Goal: Task Accomplishment & Management: Manage account settings

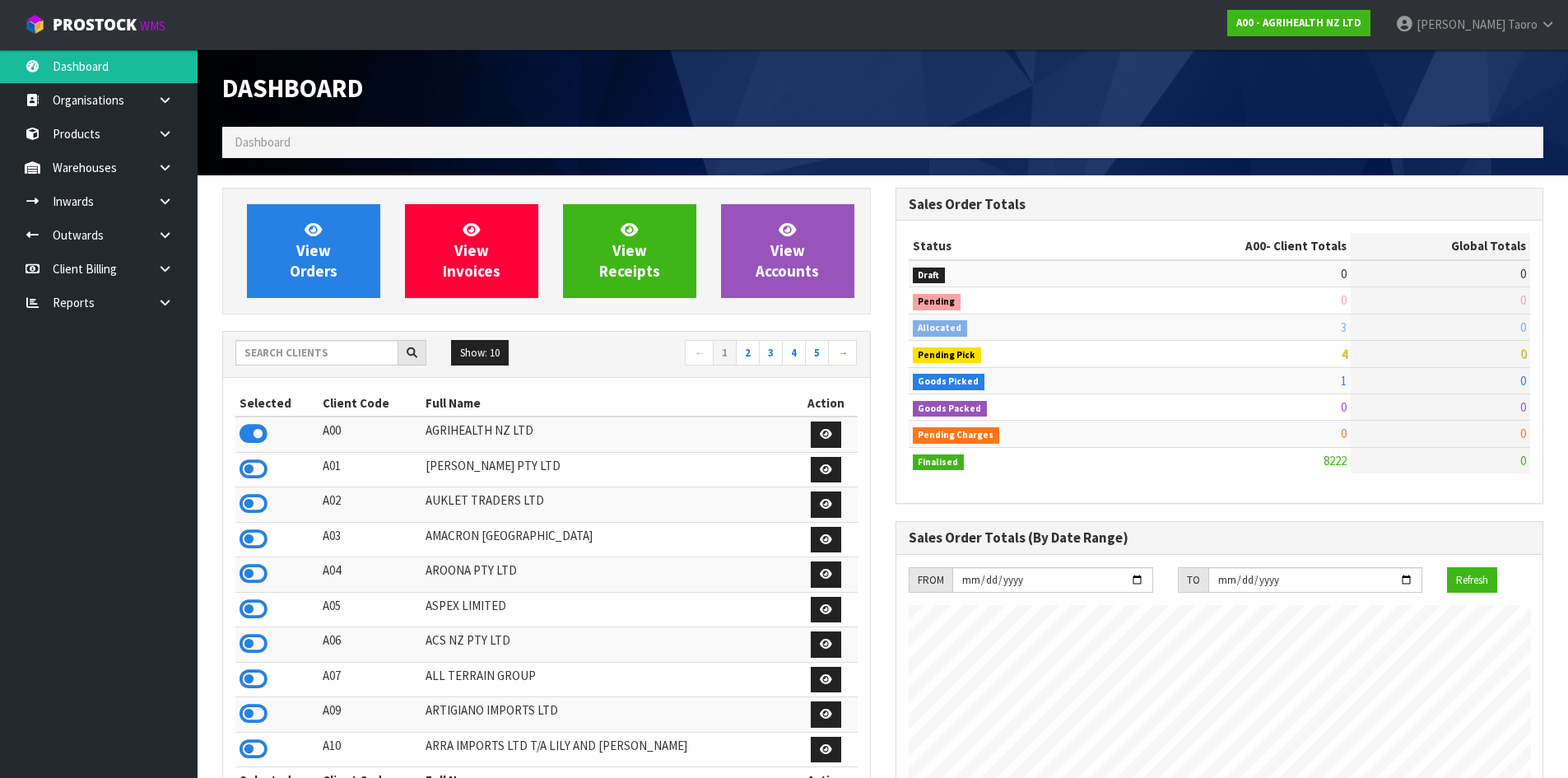
scroll to position [1247, 672]
click at [373, 345] on input "text" at bounding box center [317, 352] width 163 height 25
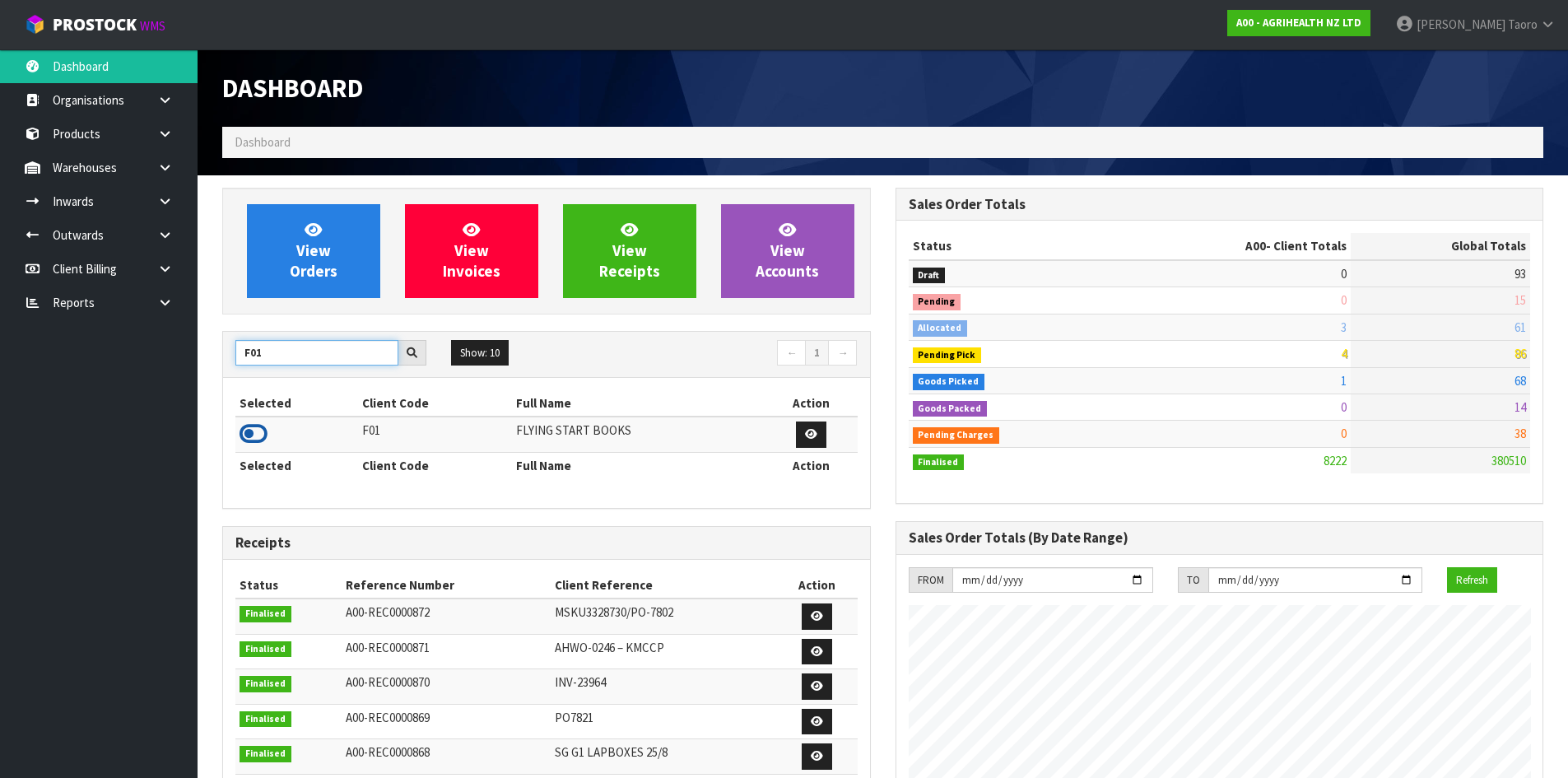
type input "F01"
click at [256, 431] on icon at bounding box center [253, 433] width 28 height 24
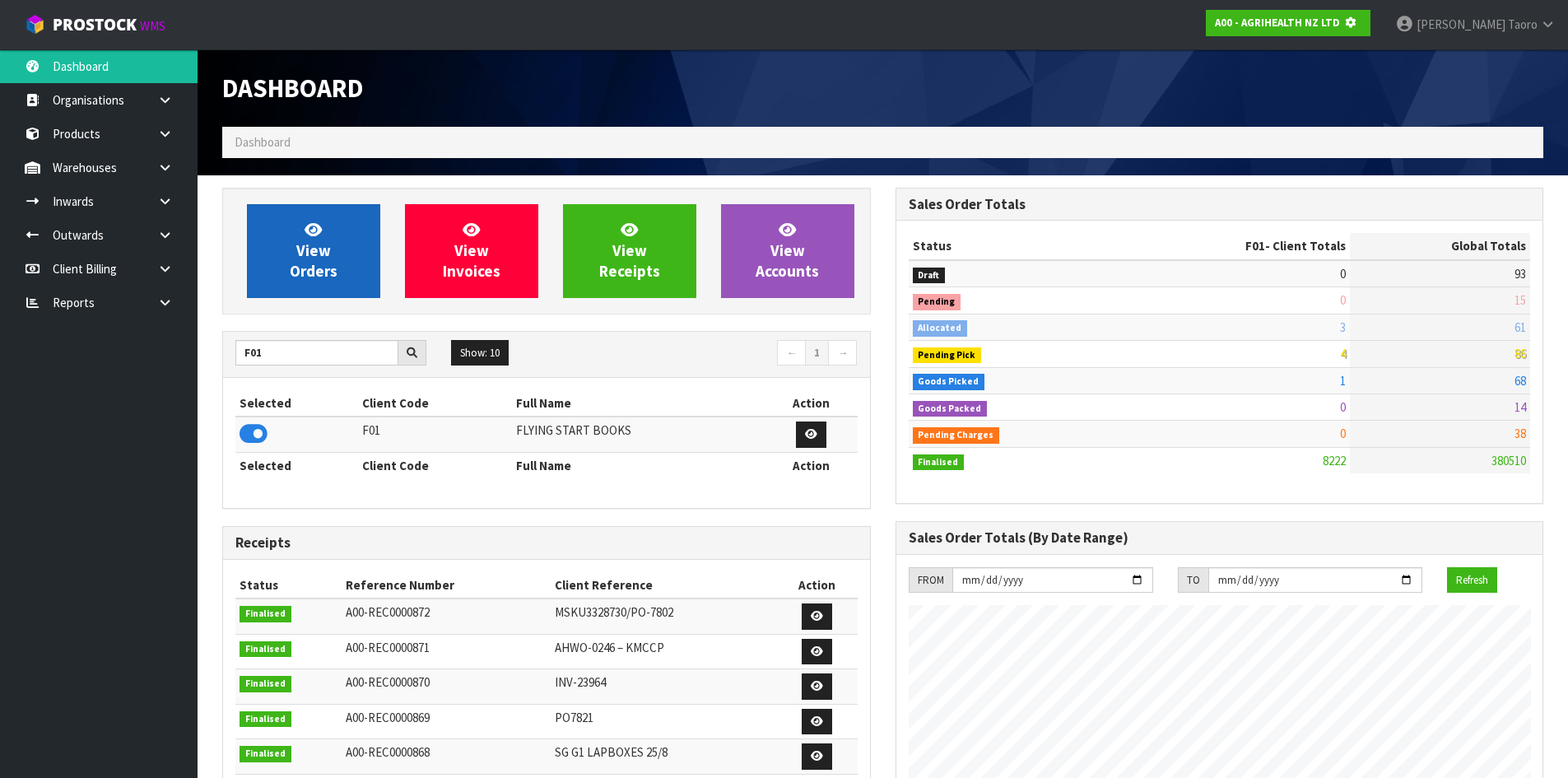
scroll to position [1026, 672]
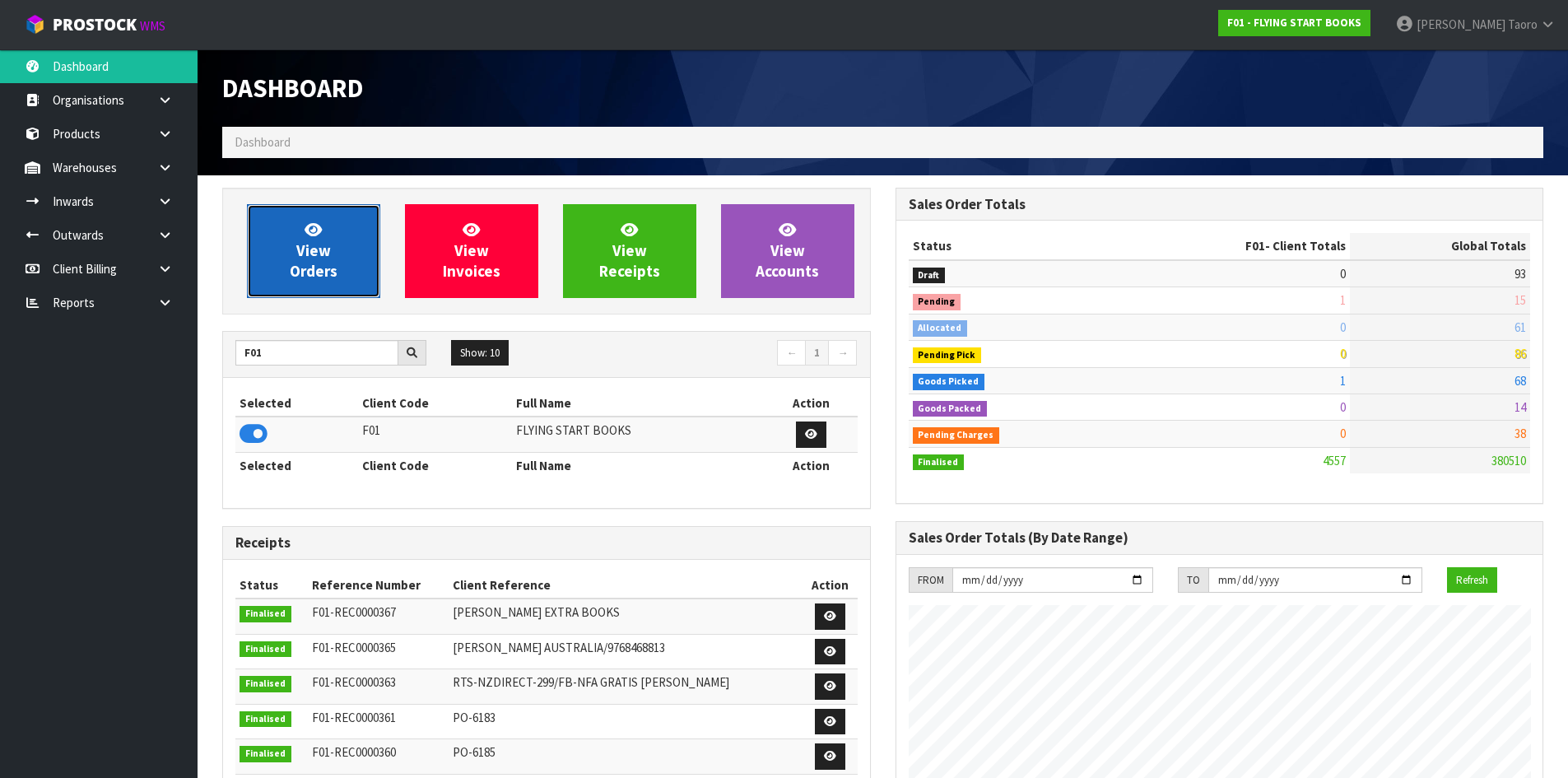
click at [325, 275] on span "View Orders" at bounding box center [313, 250] width 48 height 62
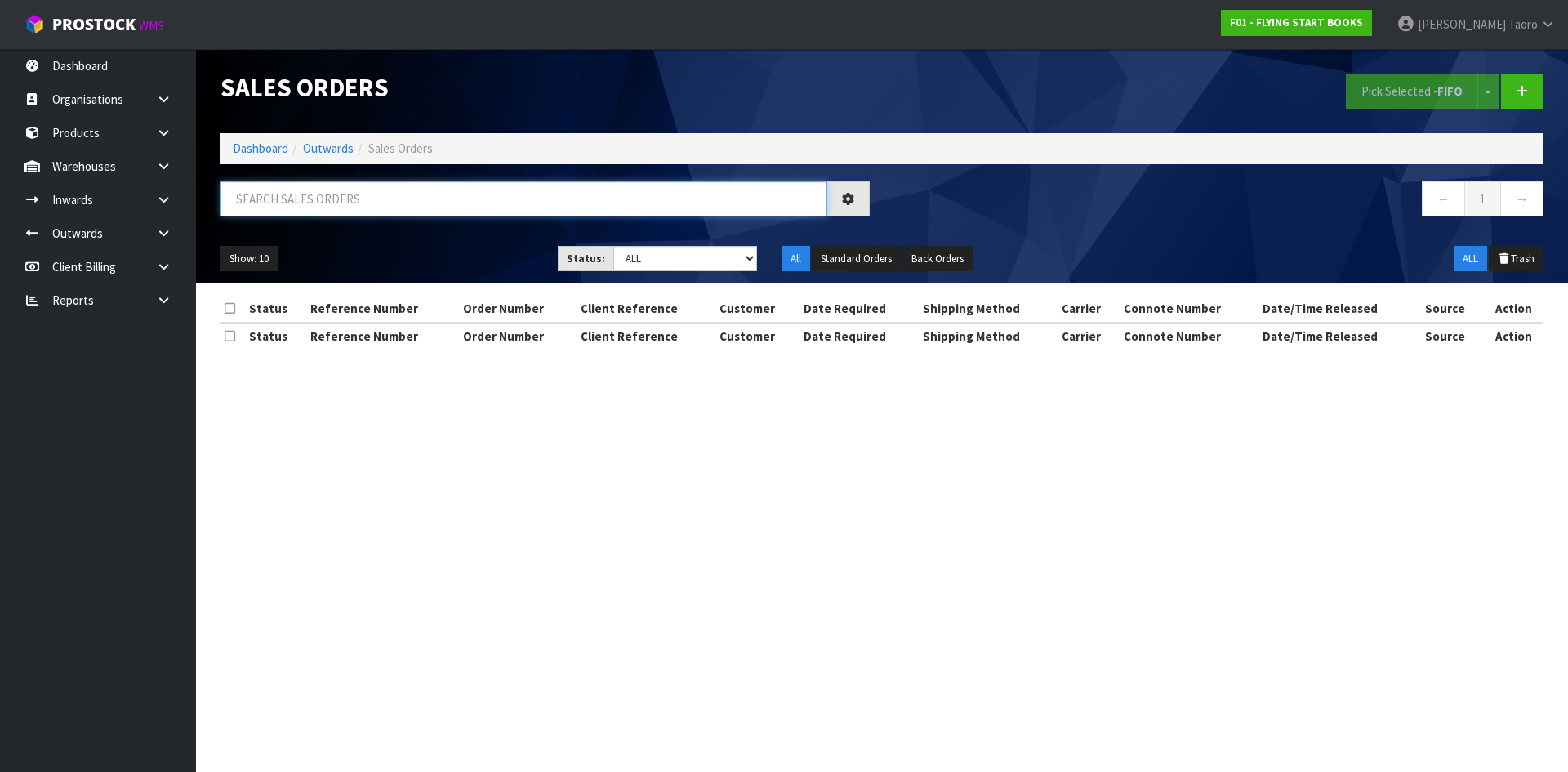
click at [336, 205] on input "text" at bounding box center [524, 199] width 607 height 35
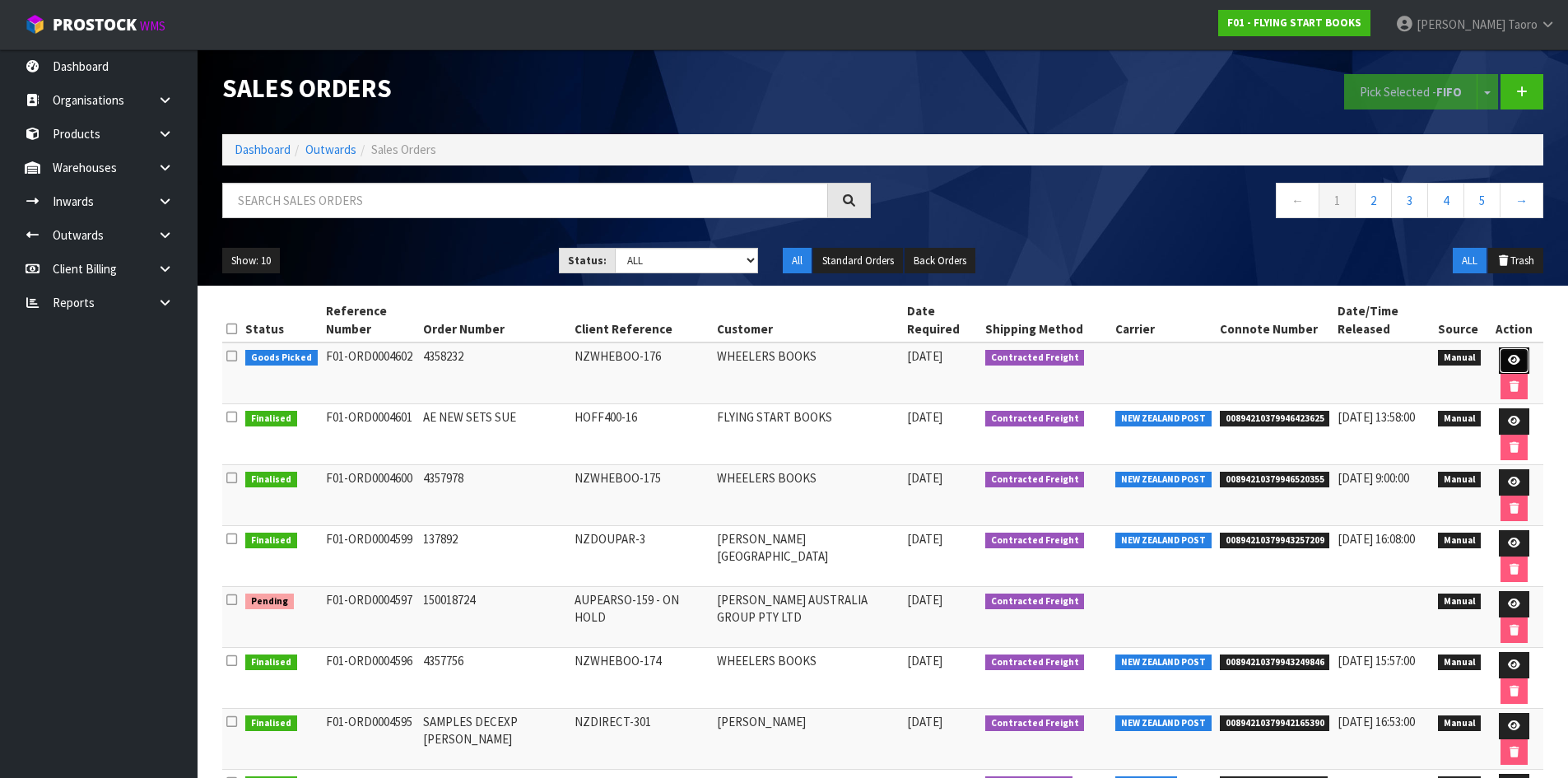
click at [1508, 364] on icon at bounding box center [1514, 360] width 13 height 11
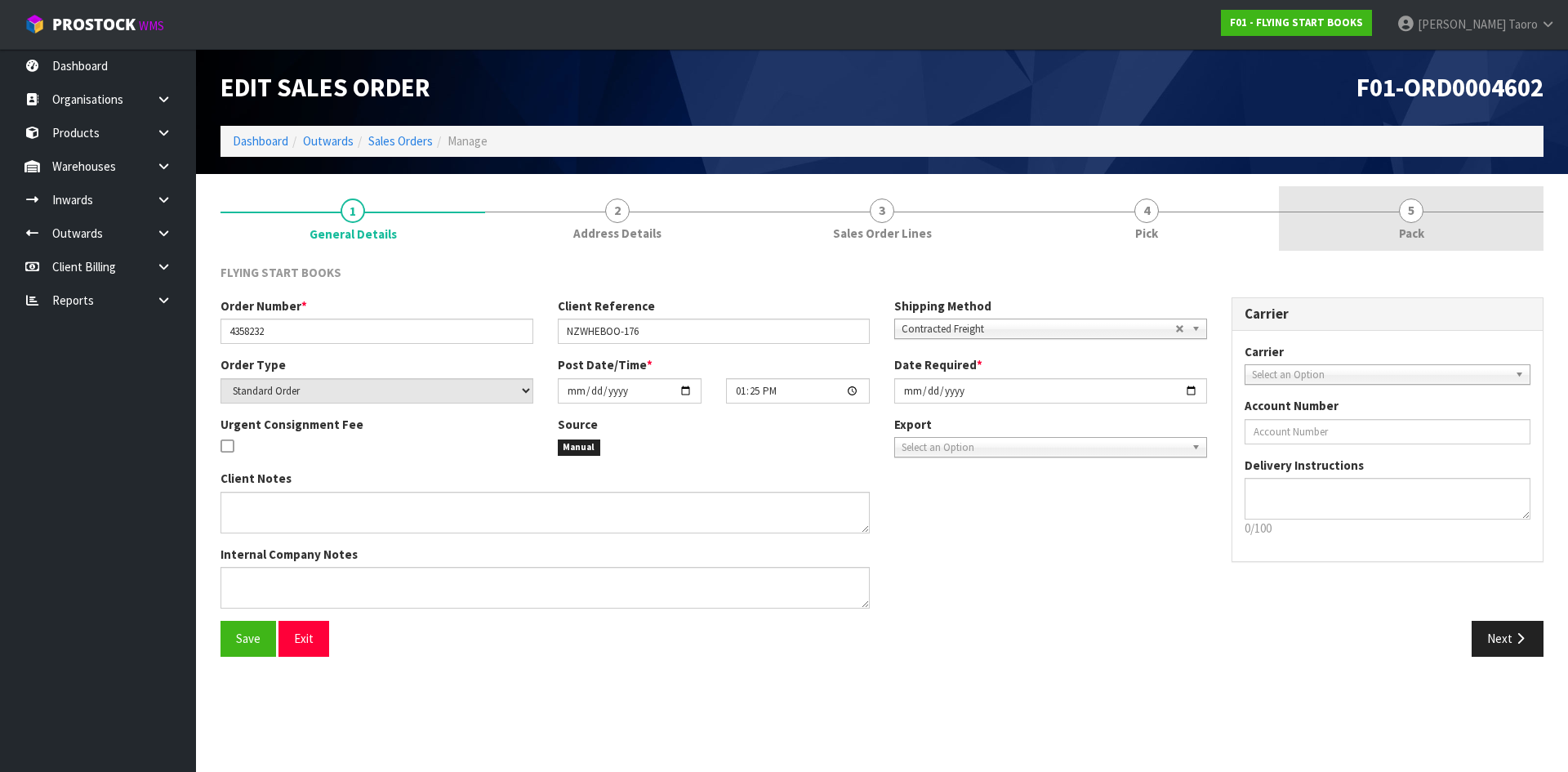
click at [1419, 202] on span "5" at bounding box center [1410, 210] width 24 height 24
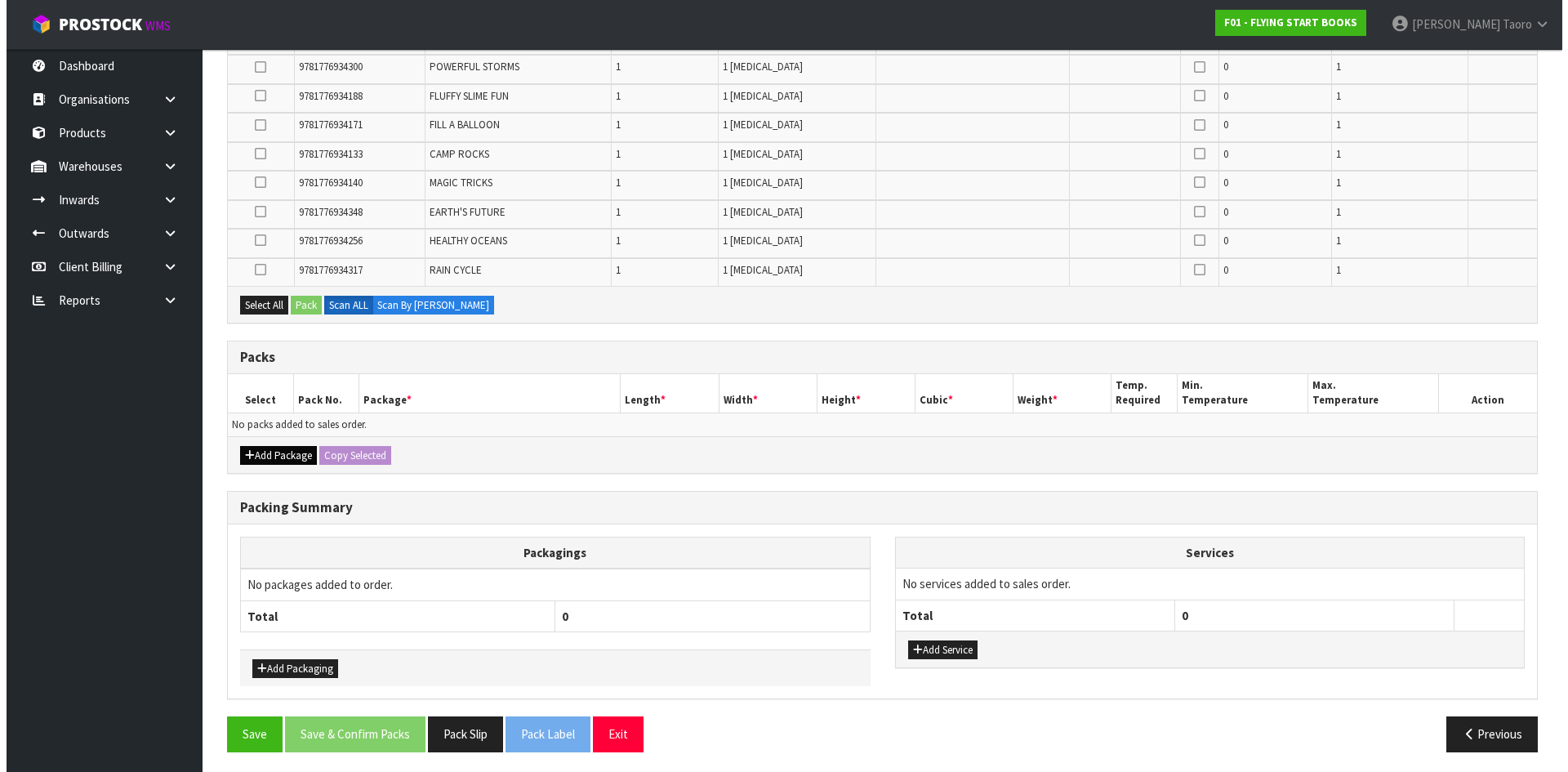
scroll to position [1082, 0]
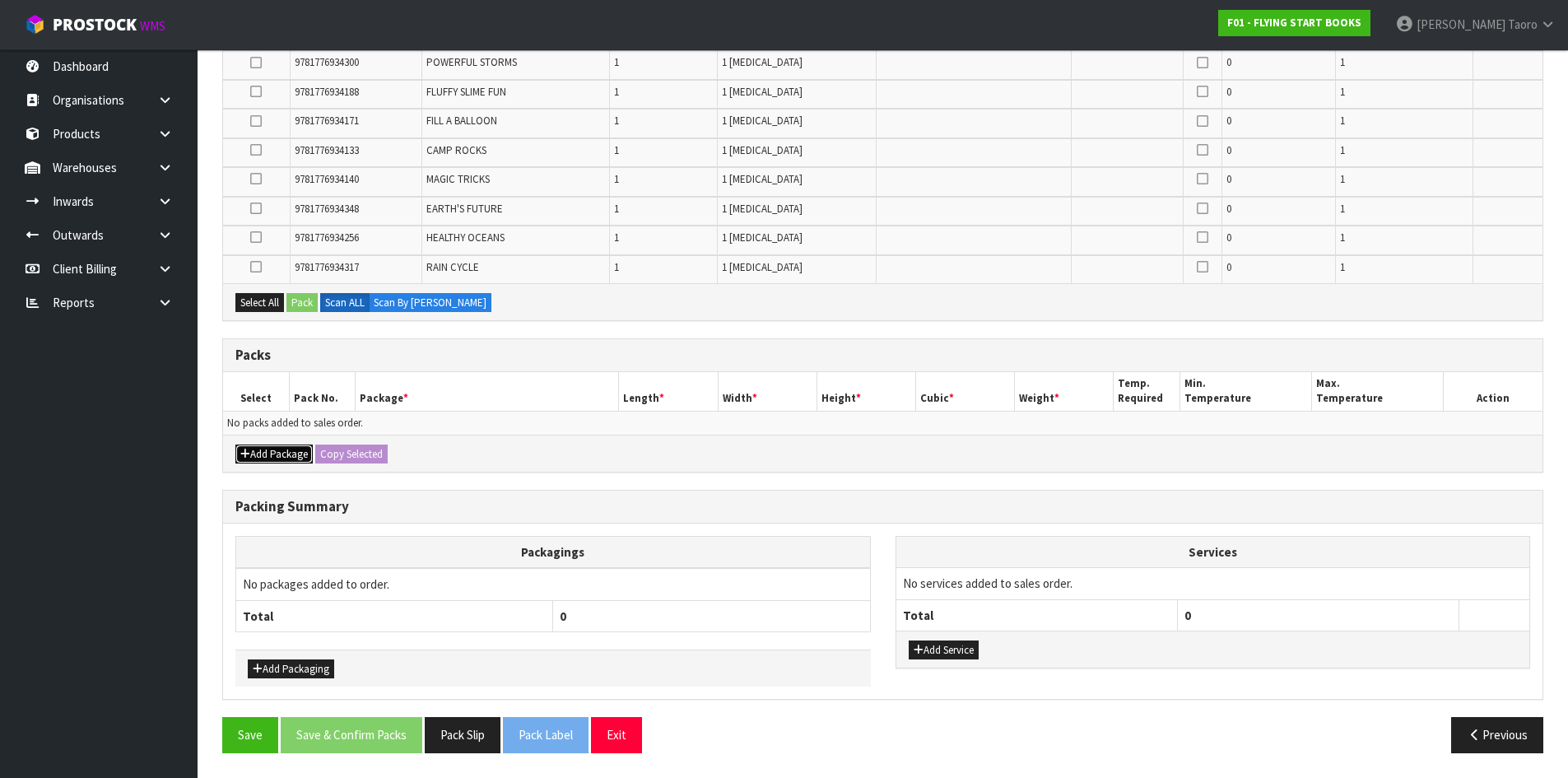
click at [276, 453] on button "Add Package" at bounding box center [275, 454] width 78 height 19
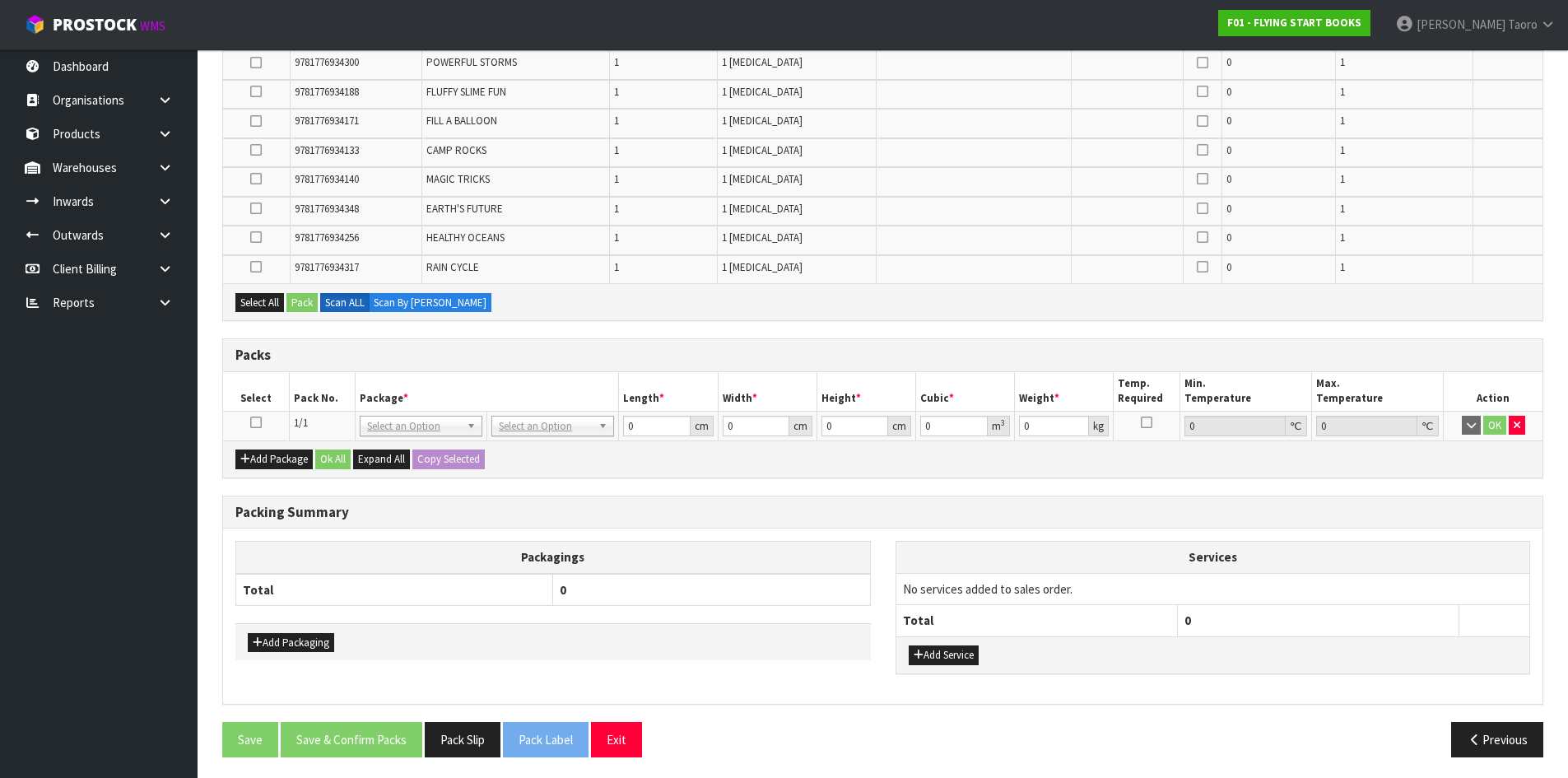
click at [258, 422] on icon at bounding box center [256, 422] width 12 height 1
click at [277, 305] on button "Select All" at bounding box center [259, 302] width 48 height 19
click at [307, 309] on button "Pack" at bounding box center [302, 302] width 31 height 19
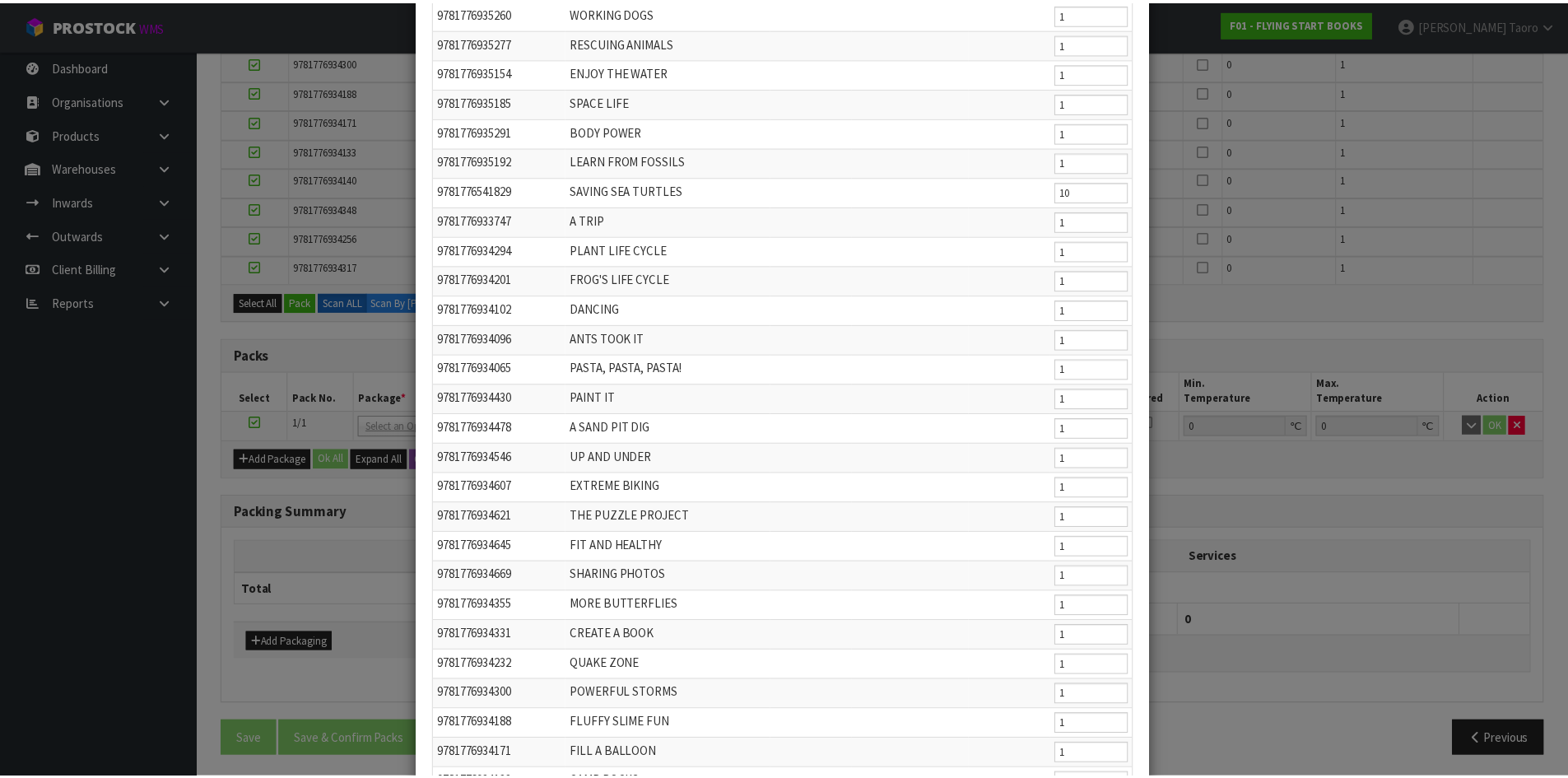
scroll to position [501, 0]
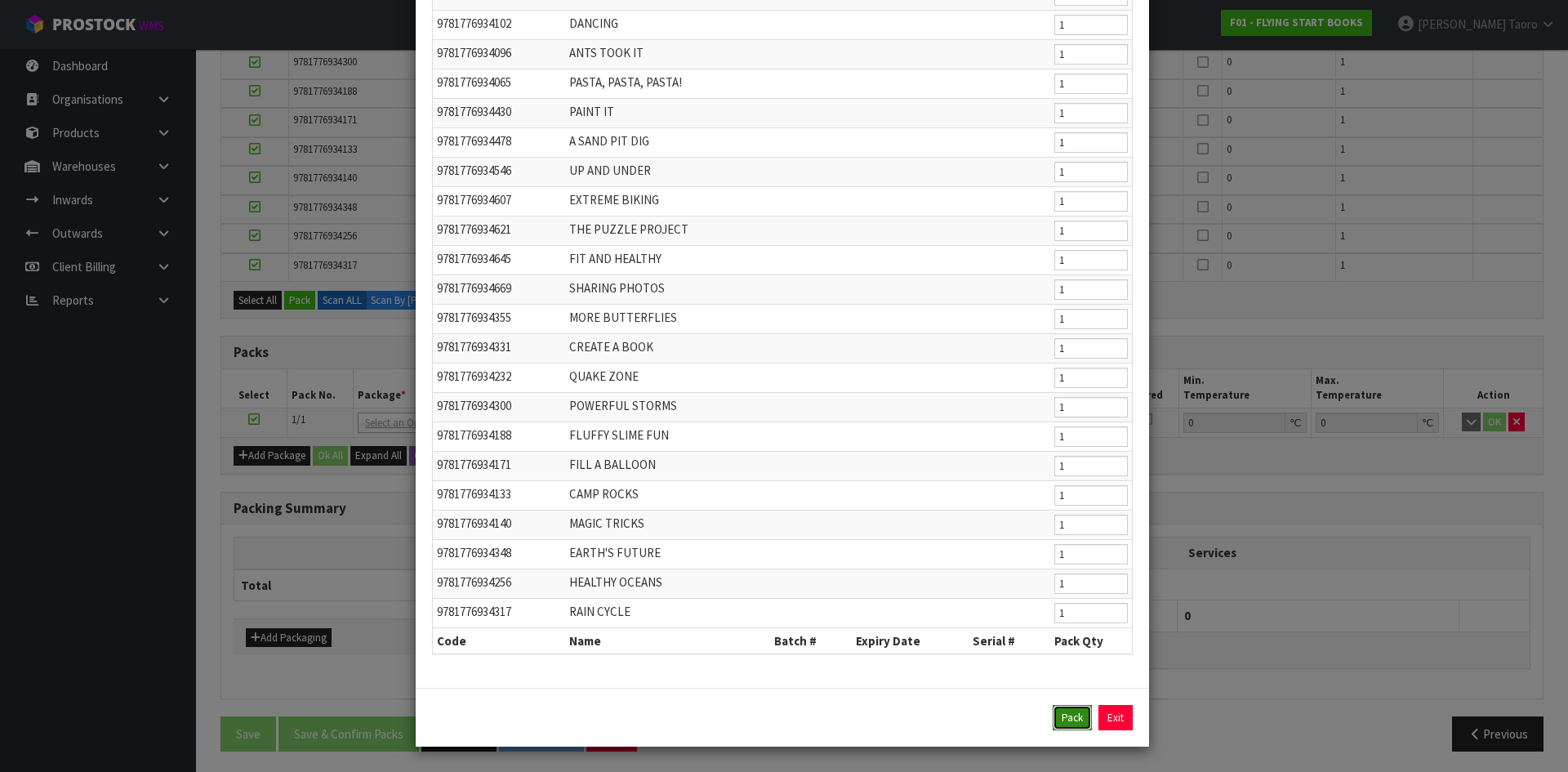
click at [1055, 713] on button "Pack" at bounding box center [1072, 718] width 39 height 26
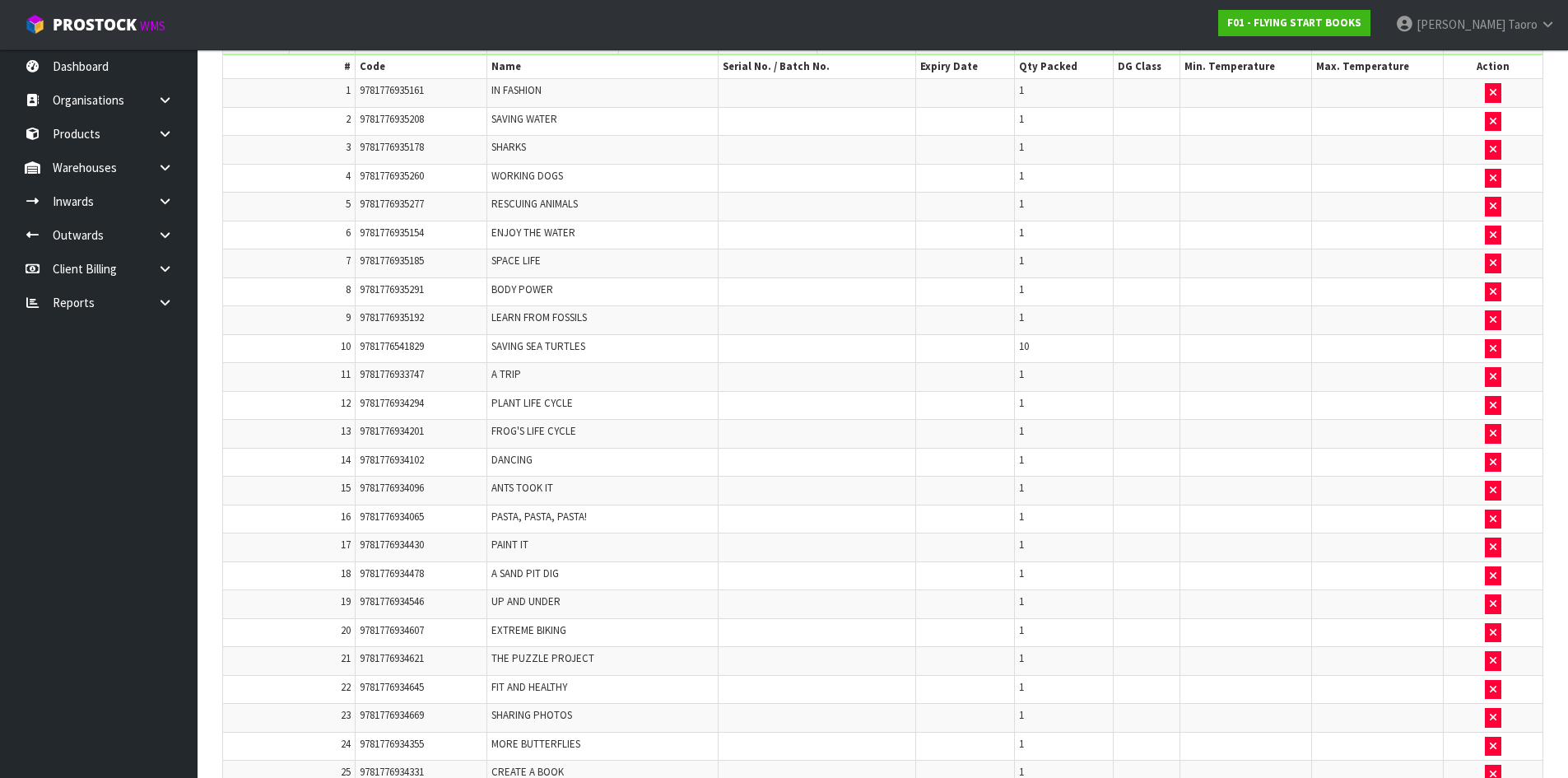
scroll to position [103, 0]
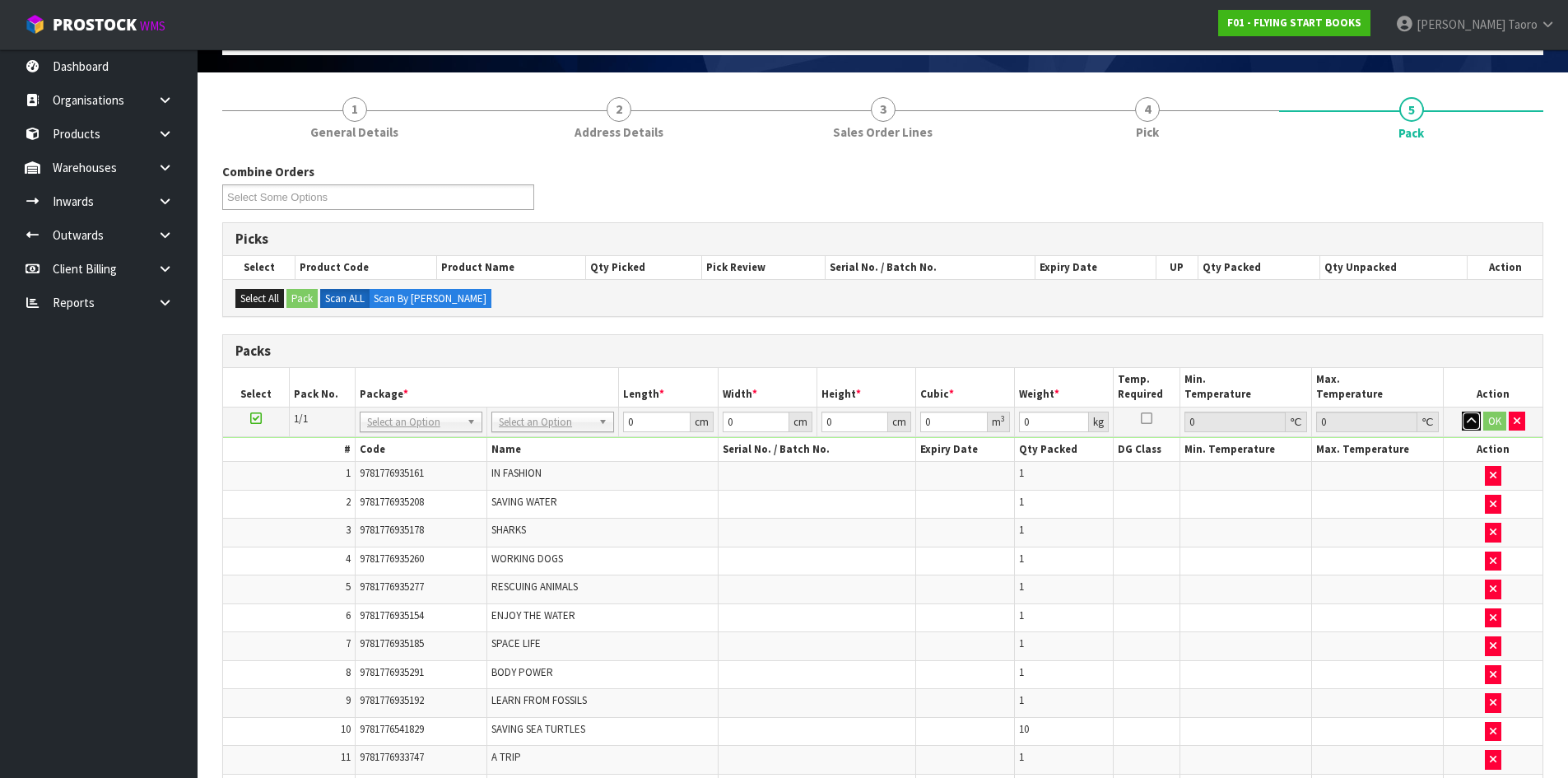
click at [1467, 416] on icon "button" at bounding box center [1471, 421] width 9 height 11
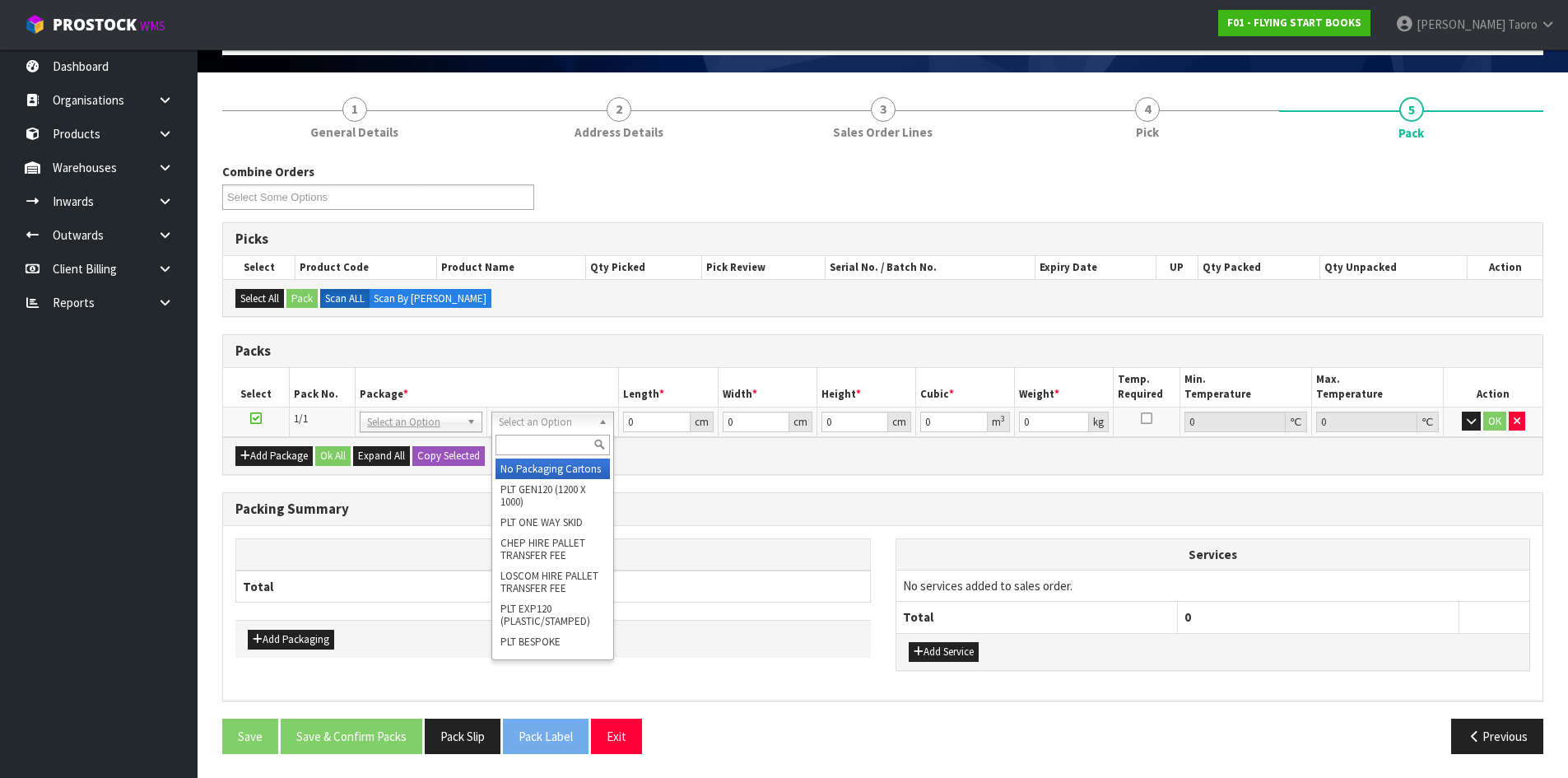
click at [574, 442] on input "text" at bounding box center [553, 444] width 114 height 20
type input "A4S"
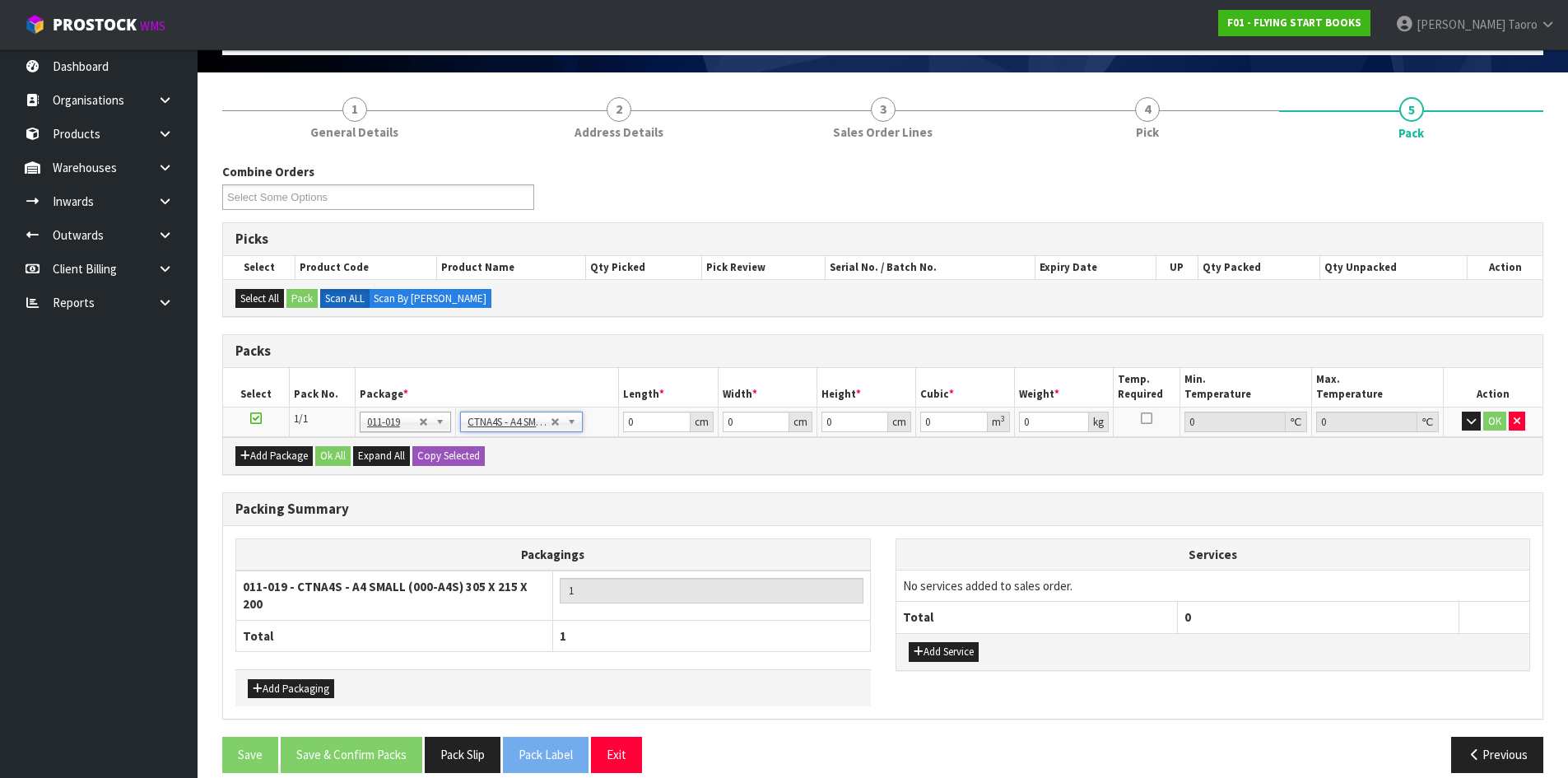
type input "30.5"
type input "21.5"
type input "20"
type input "0.013115"
type input "1.8"
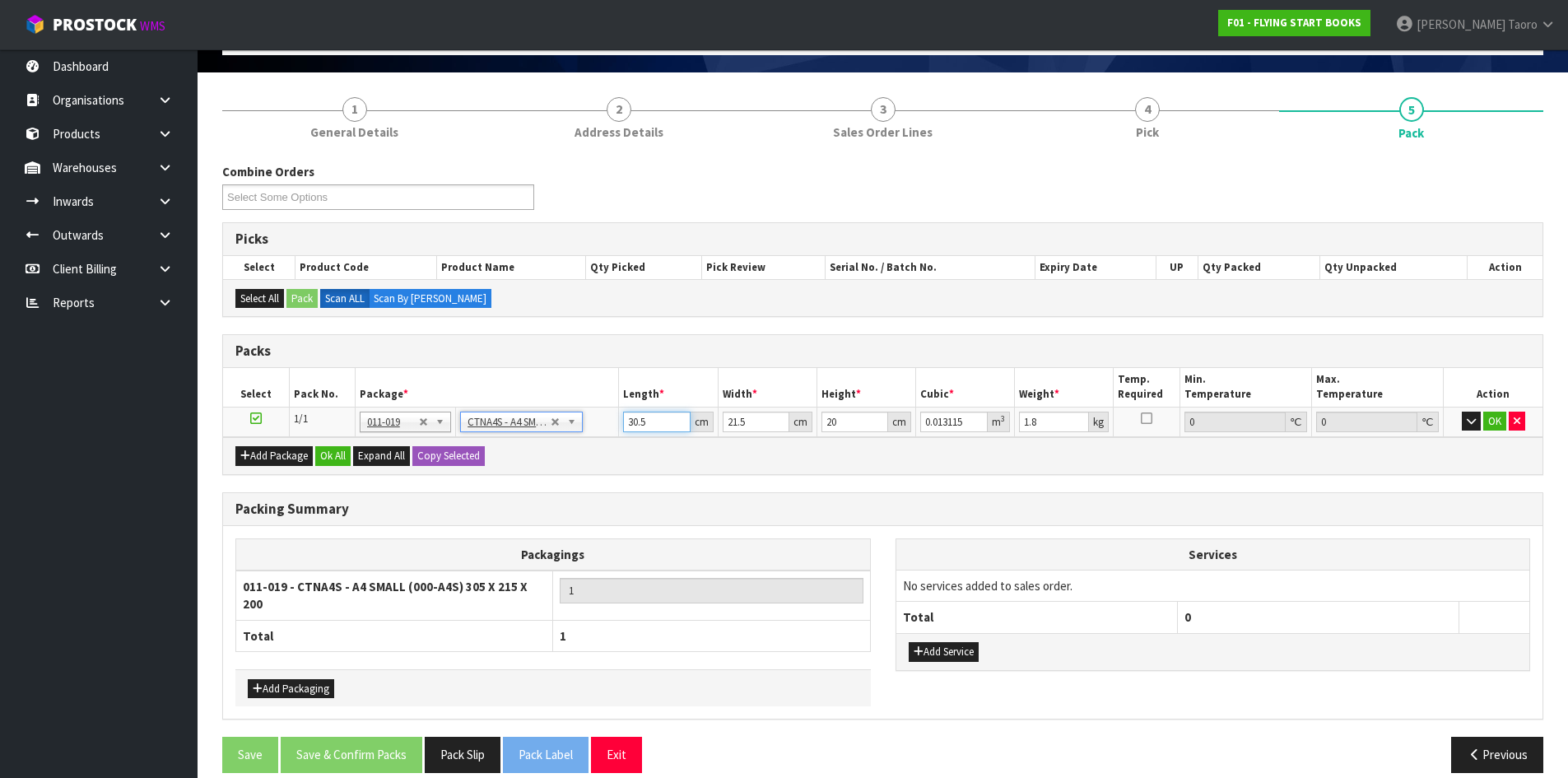
click at [649, 416] on input "30.5" at bounding box center [656, 422] width 67 height 20
type input "3"
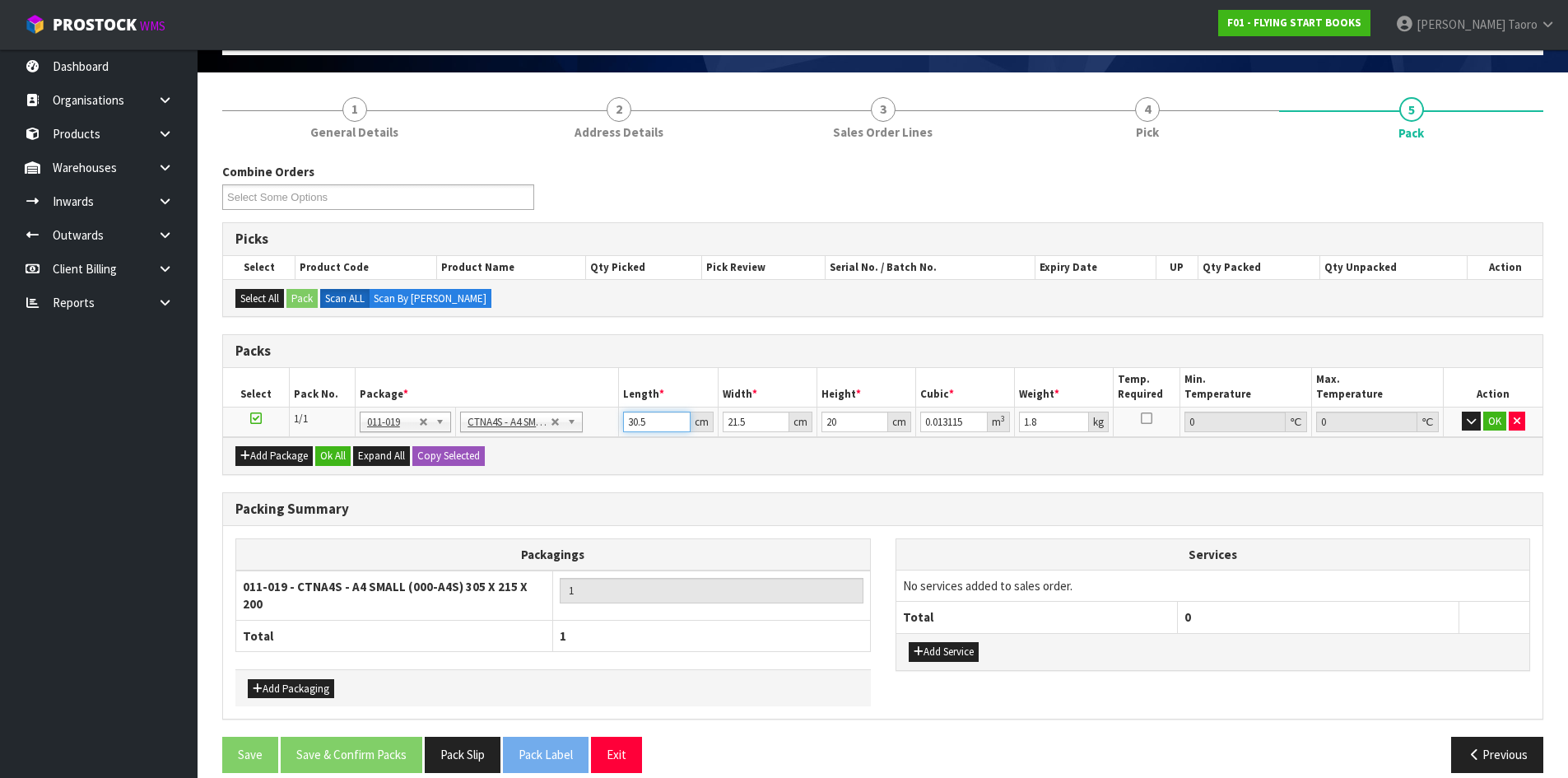
type input "0.00129"
type input "32"
type input "0.01376"
type input "32"
type input "2"
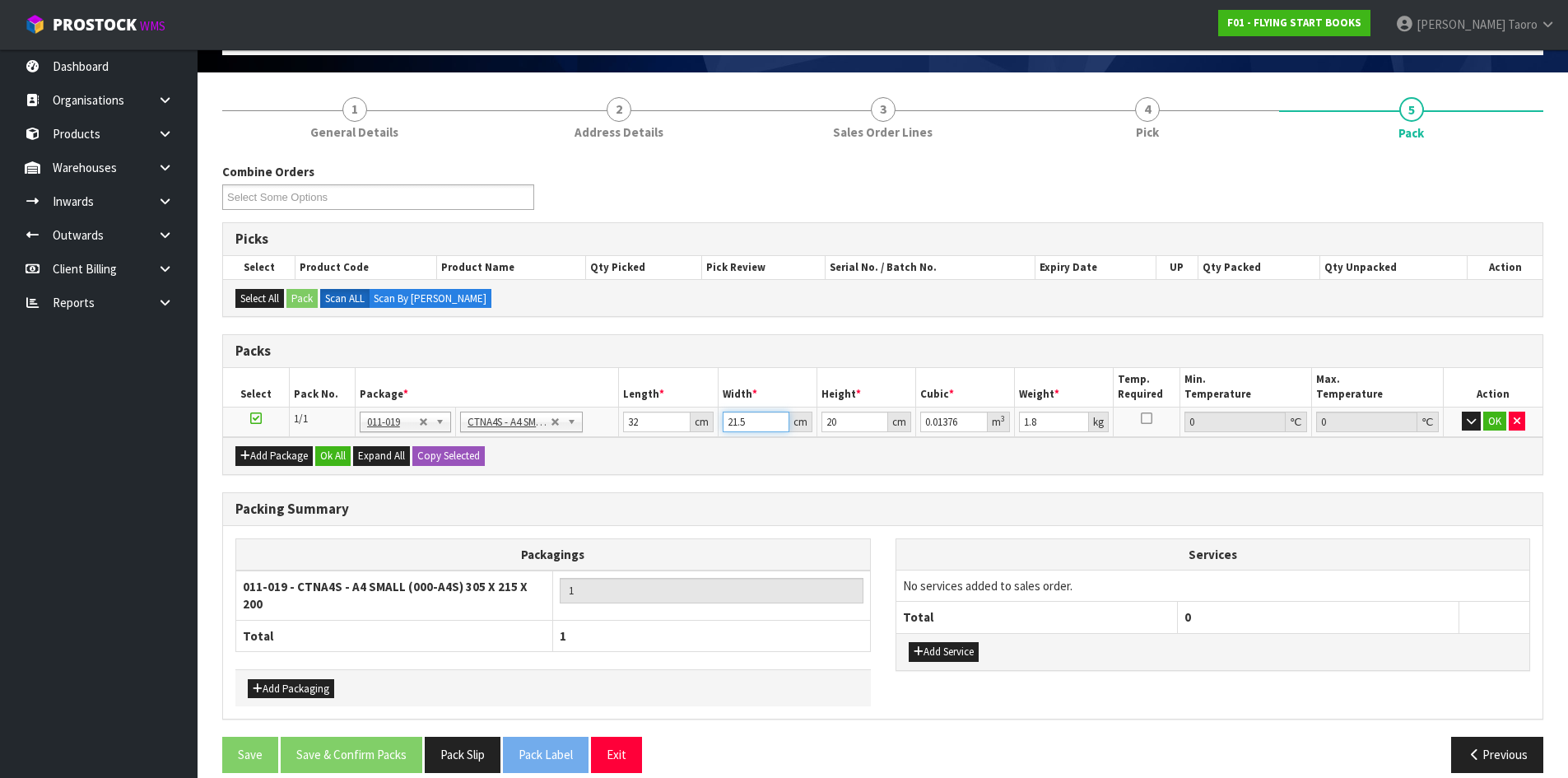
type input "0.00128"
type input "24"
type input "0.01536"
type input "24"
type input "6"
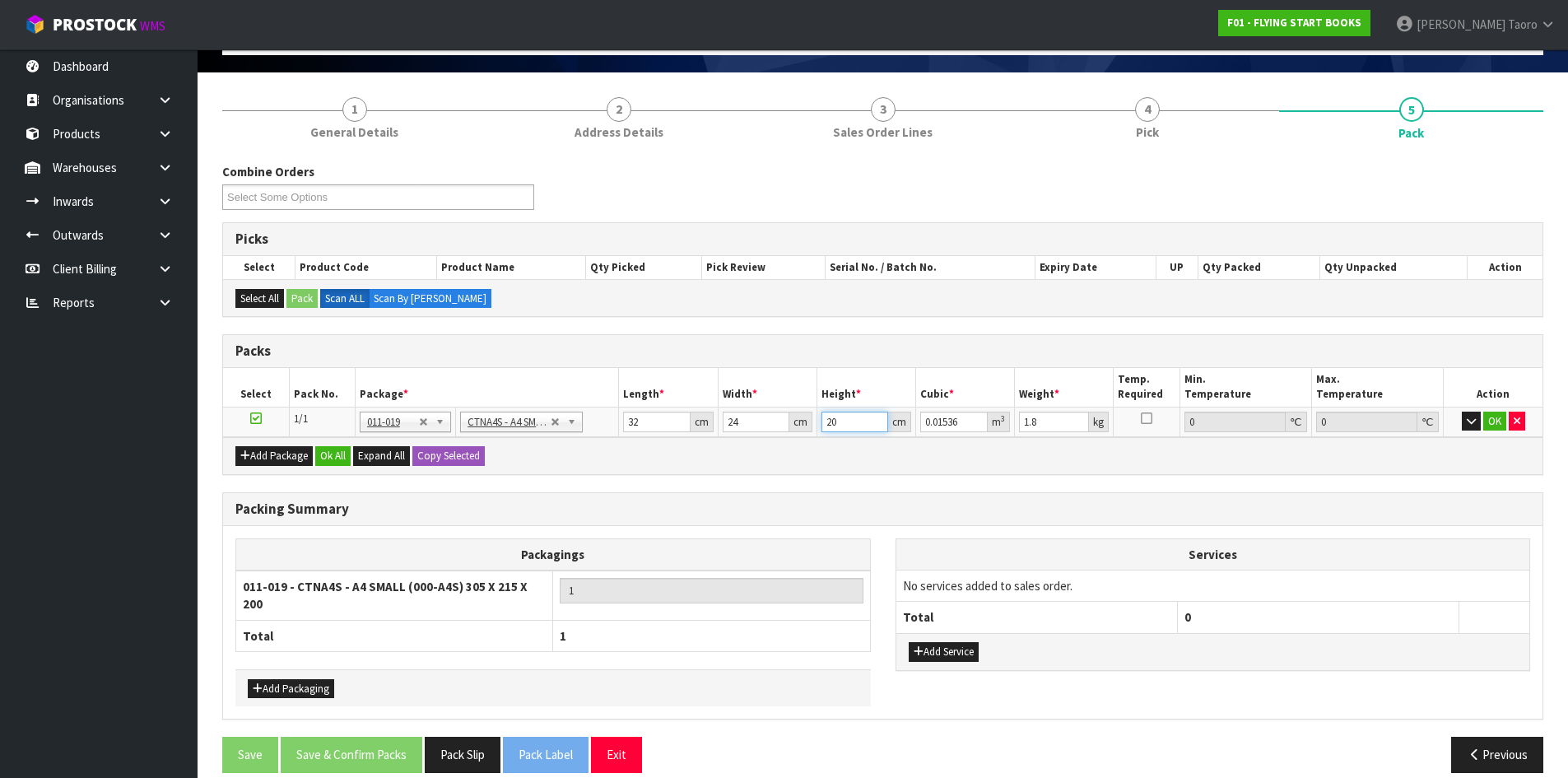
type input "0.004608"
type input "6"
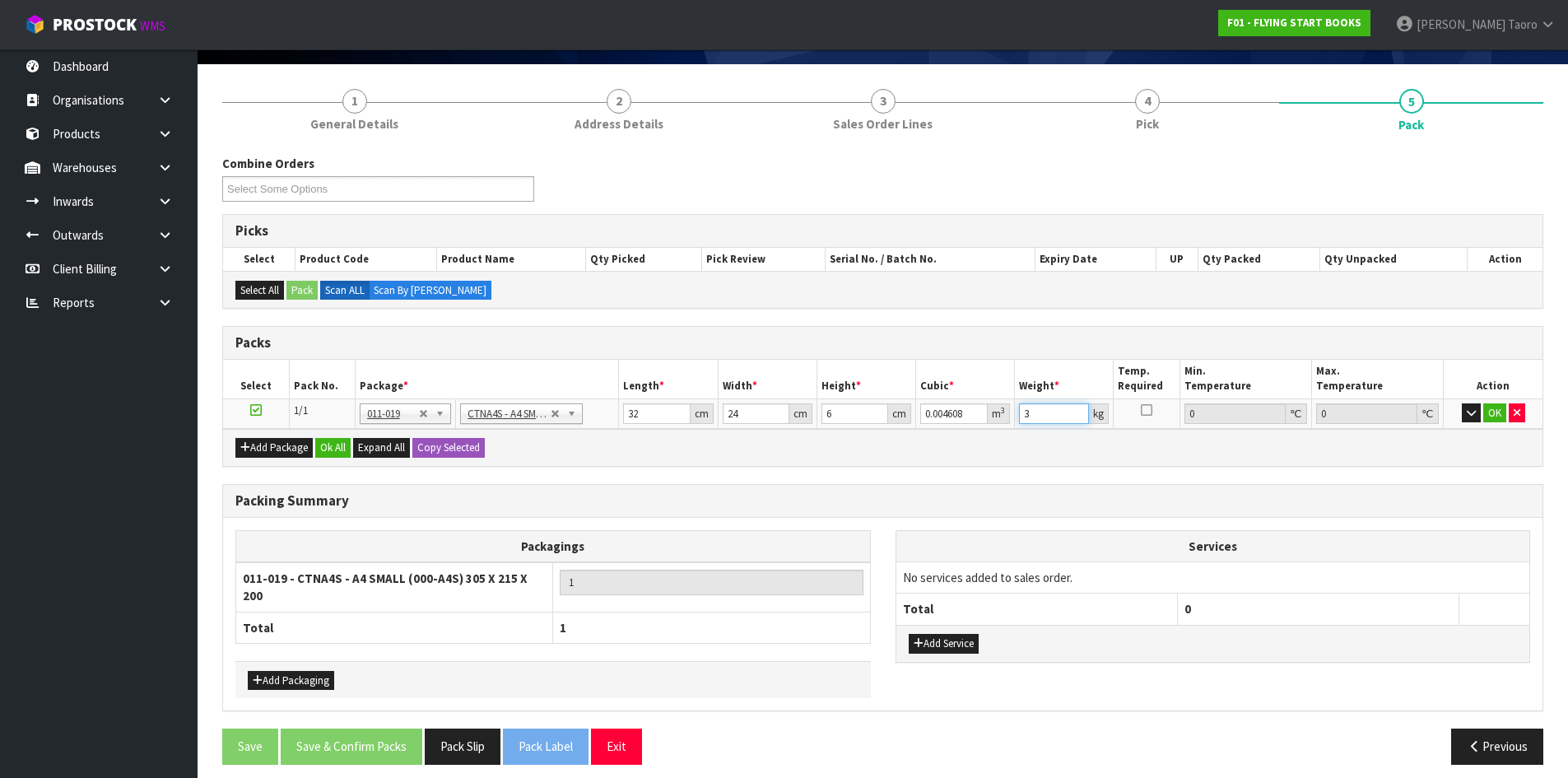
scroll to position [112, 0]
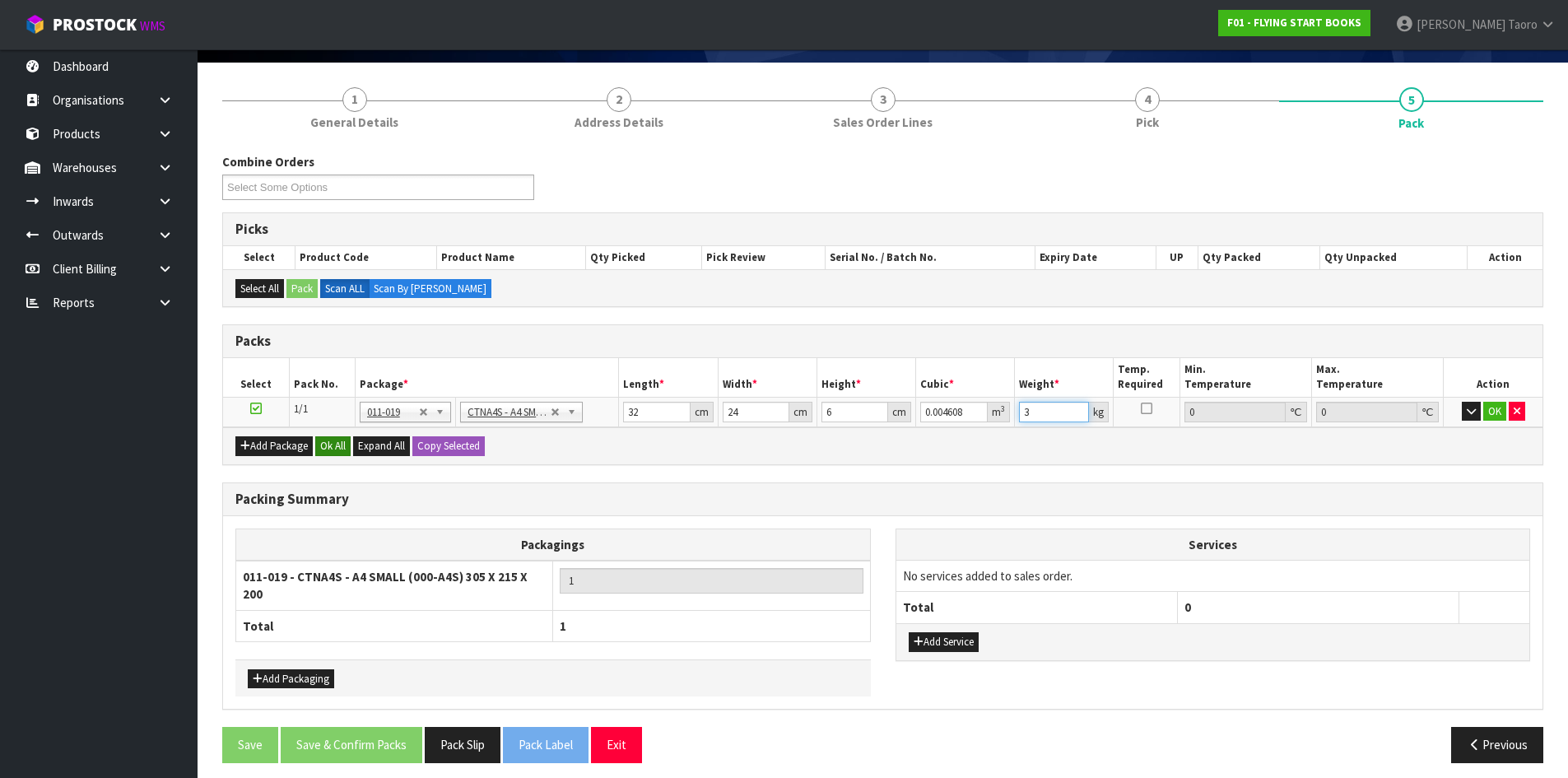
type input "3"
click at [349, 445] on button "Ok All" at bounding box center [333, 445] width 35 height 19
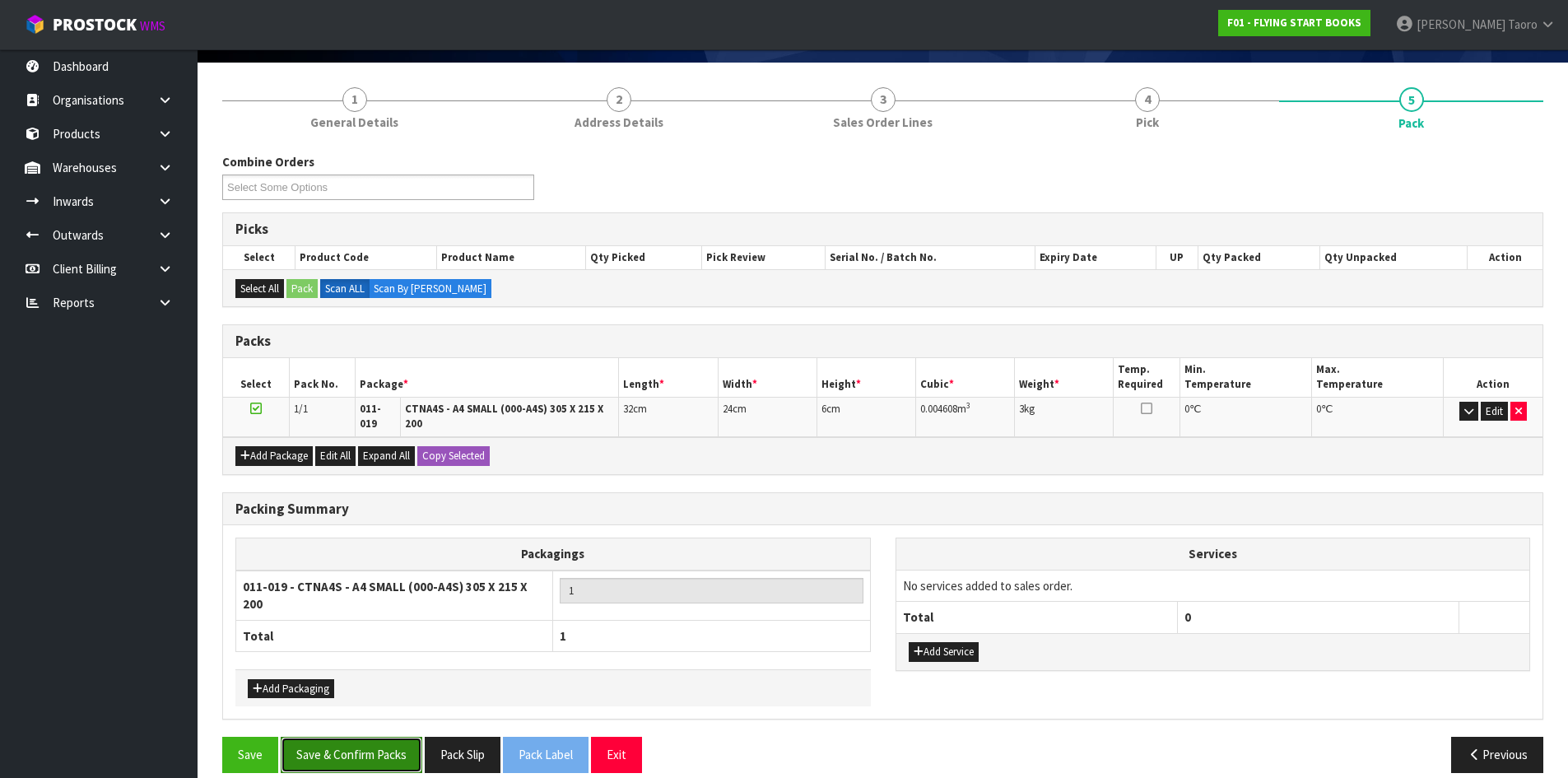
click at [384, 760] on button "Save & Confirm Packs" at bounding box center [351, 754] width 142 height 35
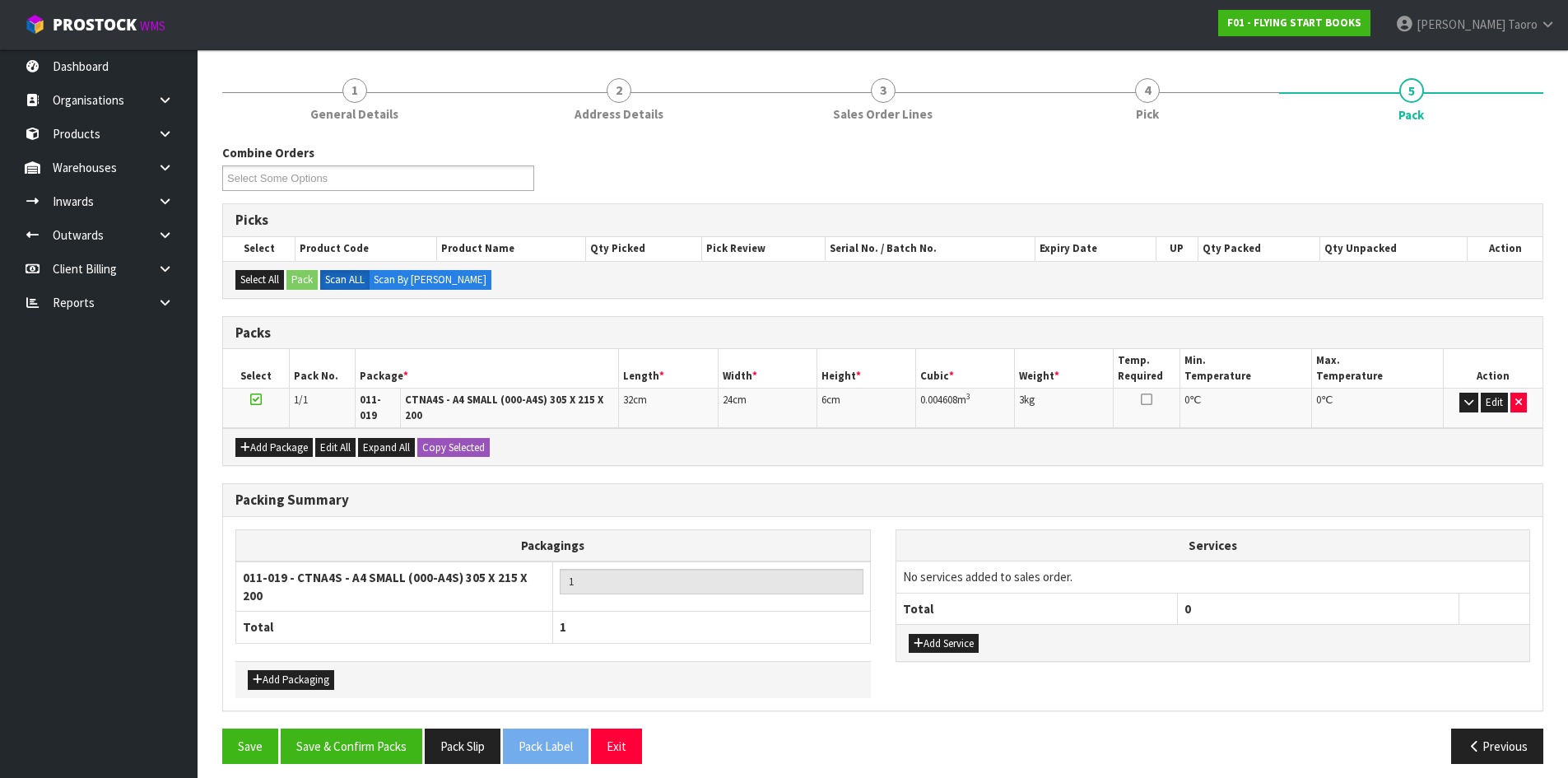
scroll to position [144, 0]
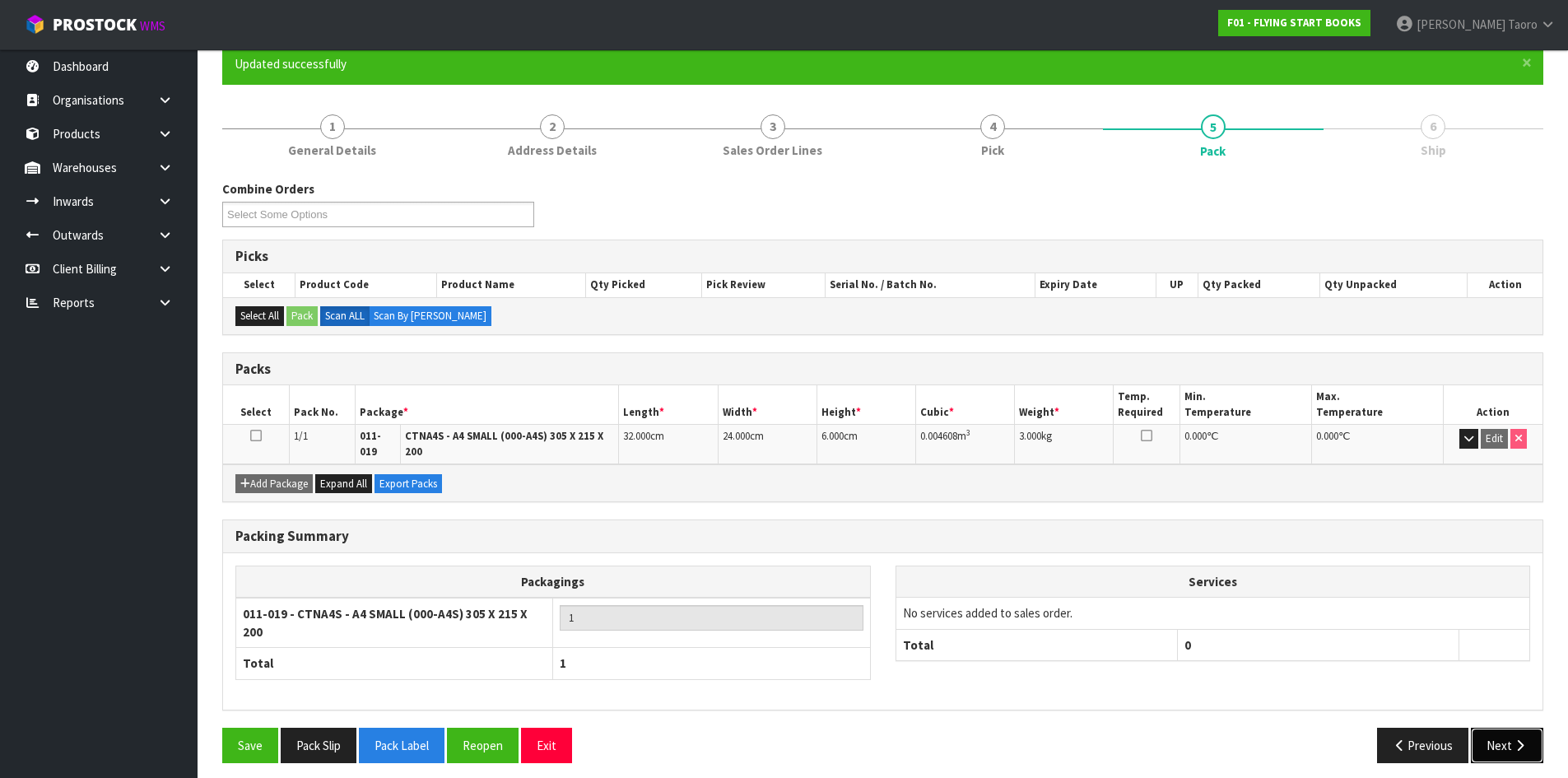
drag, startPoint x: 1506, startPoint y: 737, endPoint x: 1156, endPoint y: 703, distance: 351.6
click at [1506, 737] on button "Next" at bounding box center [1507, 745] width 73 height 35
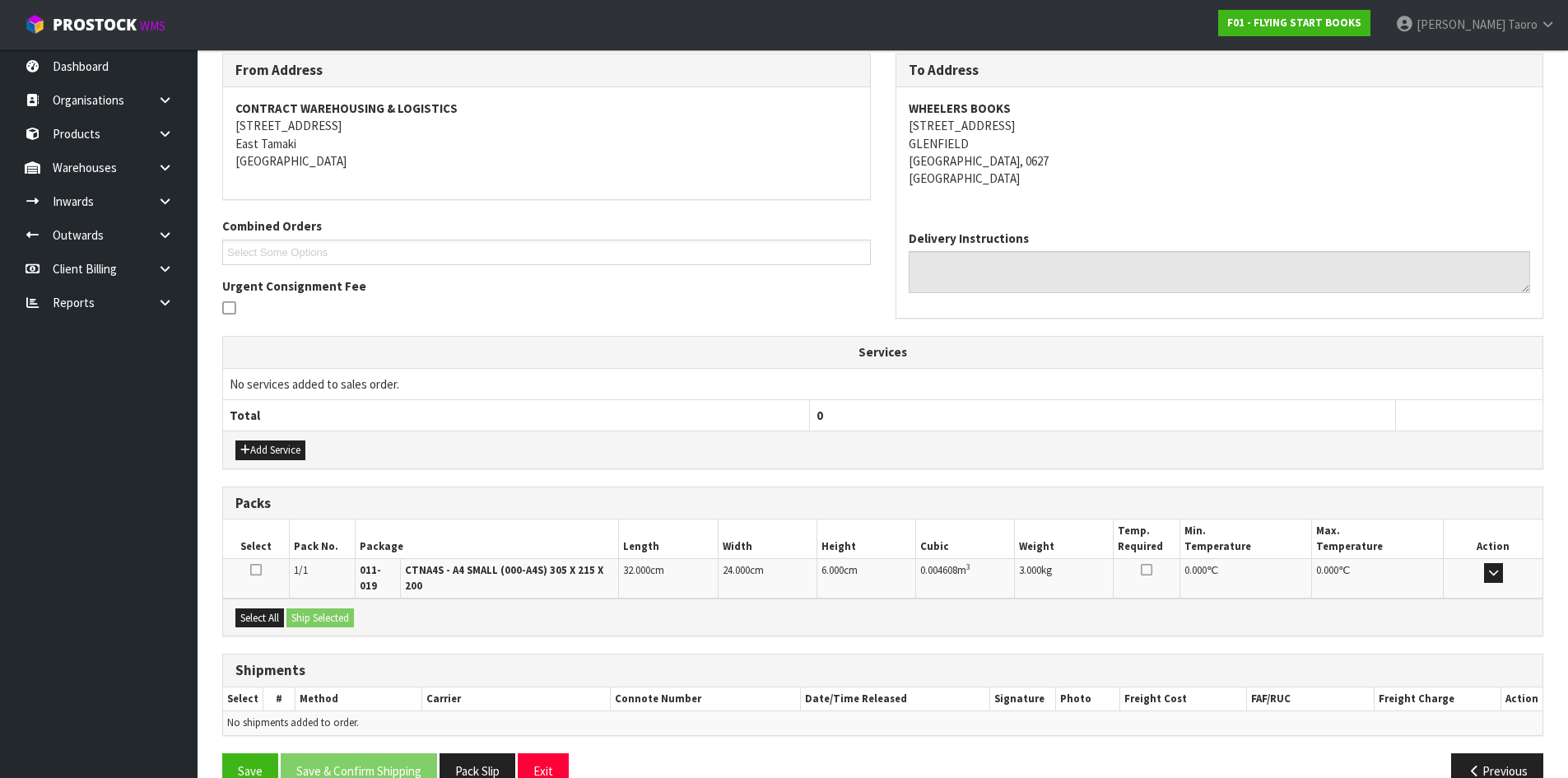
scroll to position [307, 0]
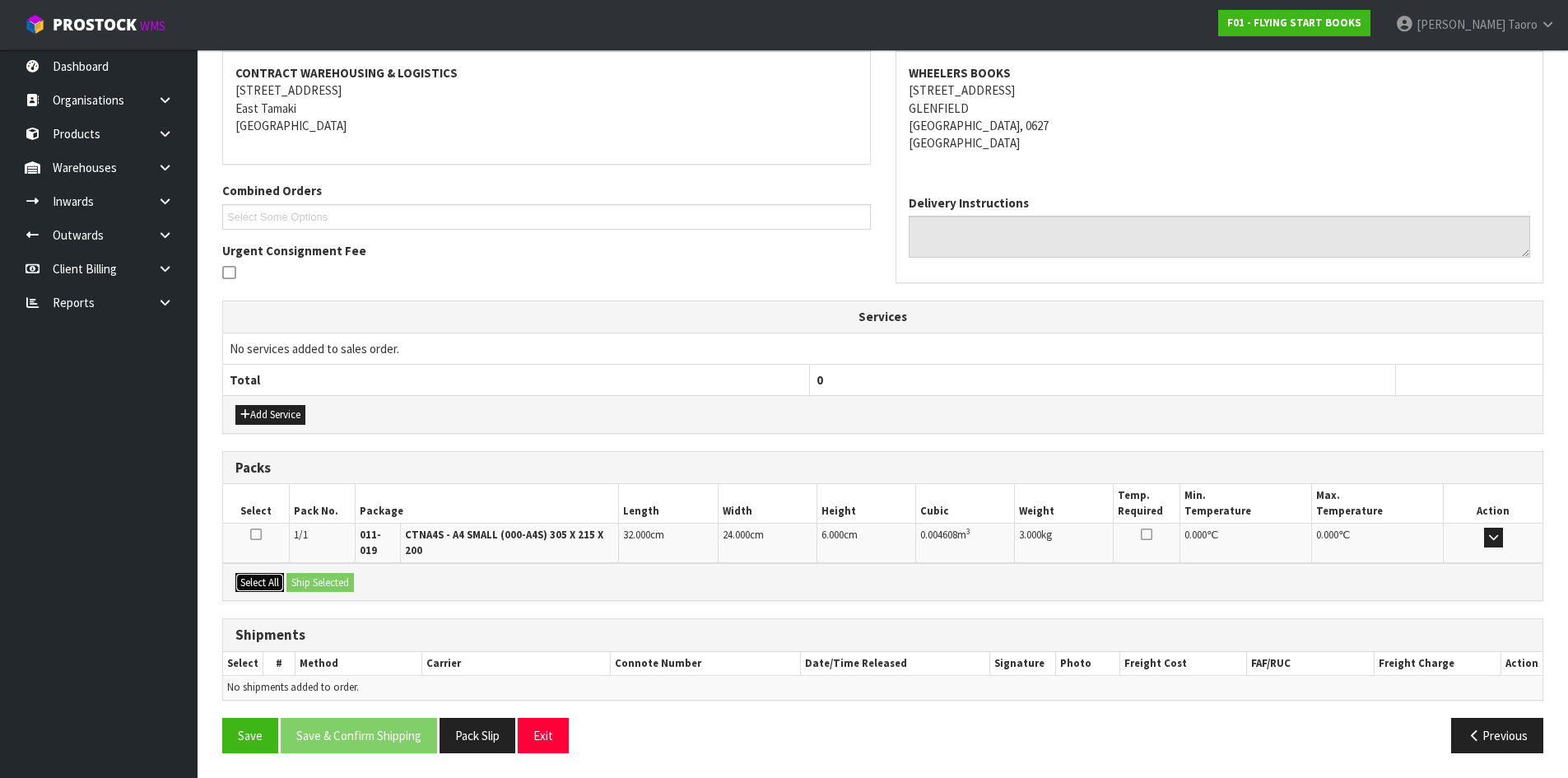
click at [277, 576] on button "Select All" at bounding box center [259, 582] width 48 height 19
click at [301, 575] on button "Ship Selected" at bounding box center [320, 582] width 68 height 19
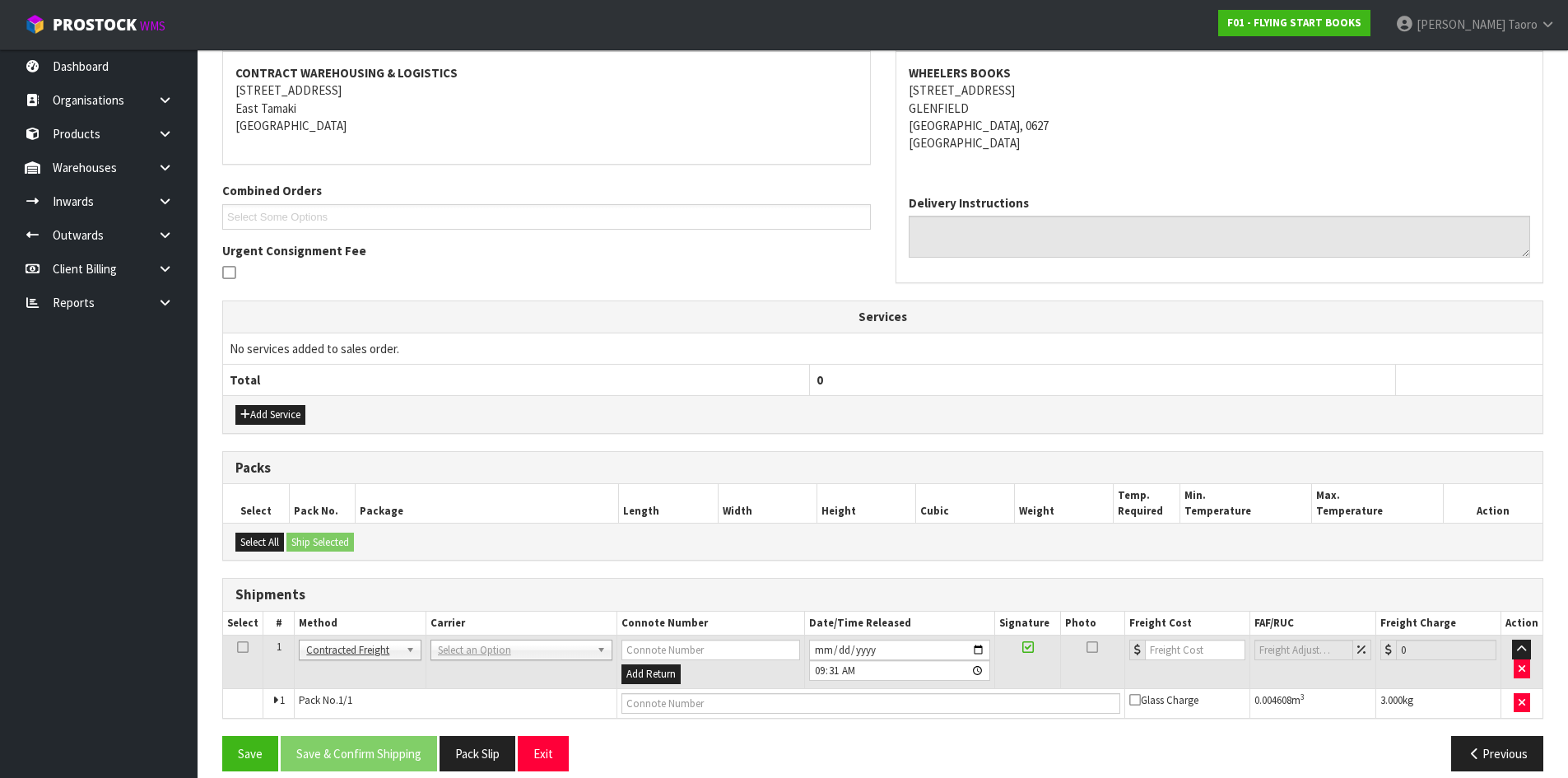
click at [502, 661] on td "ANGEL - ANGEL TRANSPORT [PERSON_NAME] REMOVALS DEAEXPAKL - DEADLINE EXPRESS COU…" at bounding box center [521, 661] width 191 height 53
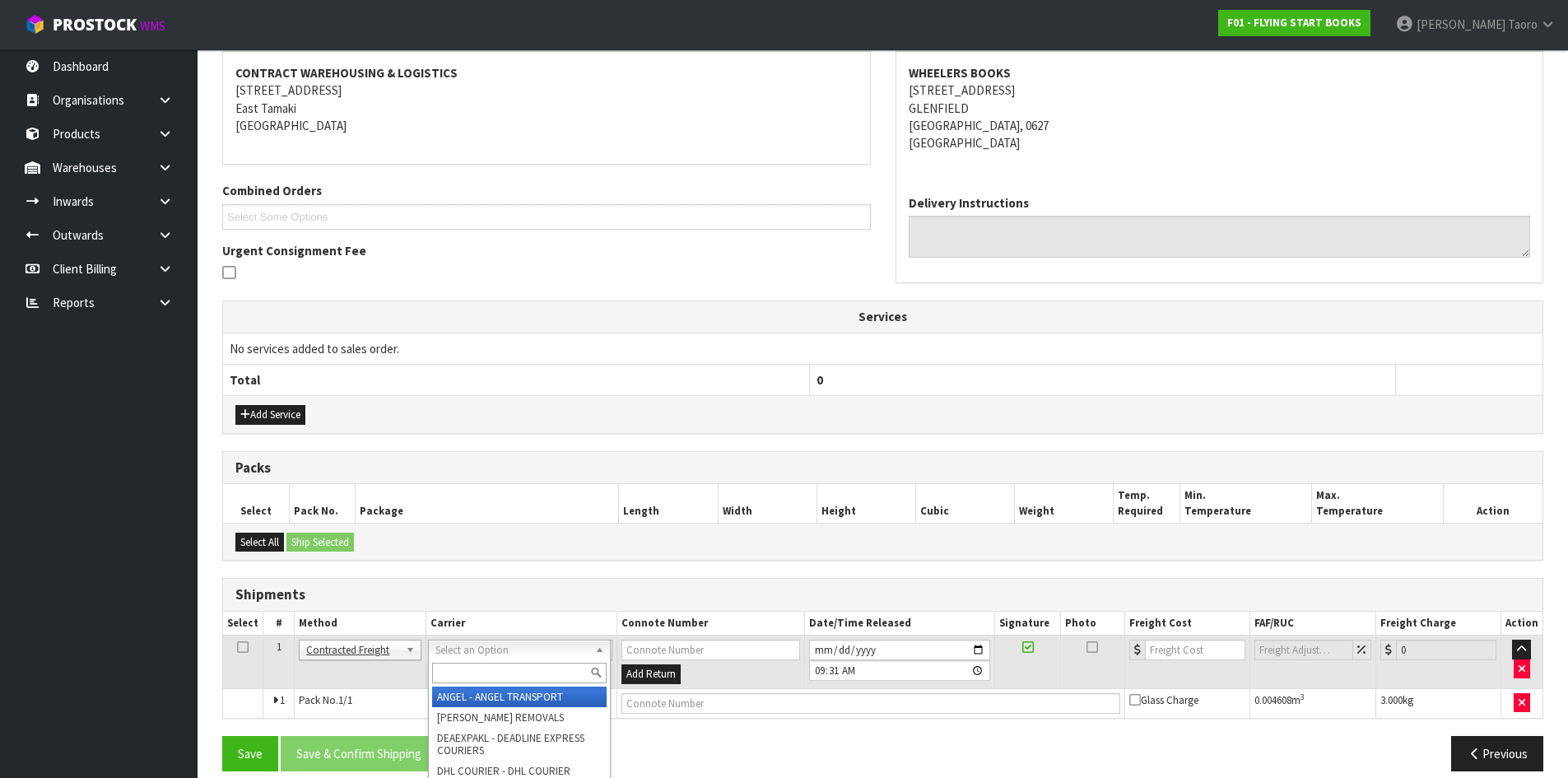
click at [506, 674] on input "text" at bounding box center [520, 672] width 175 height 20
type input "NZP"
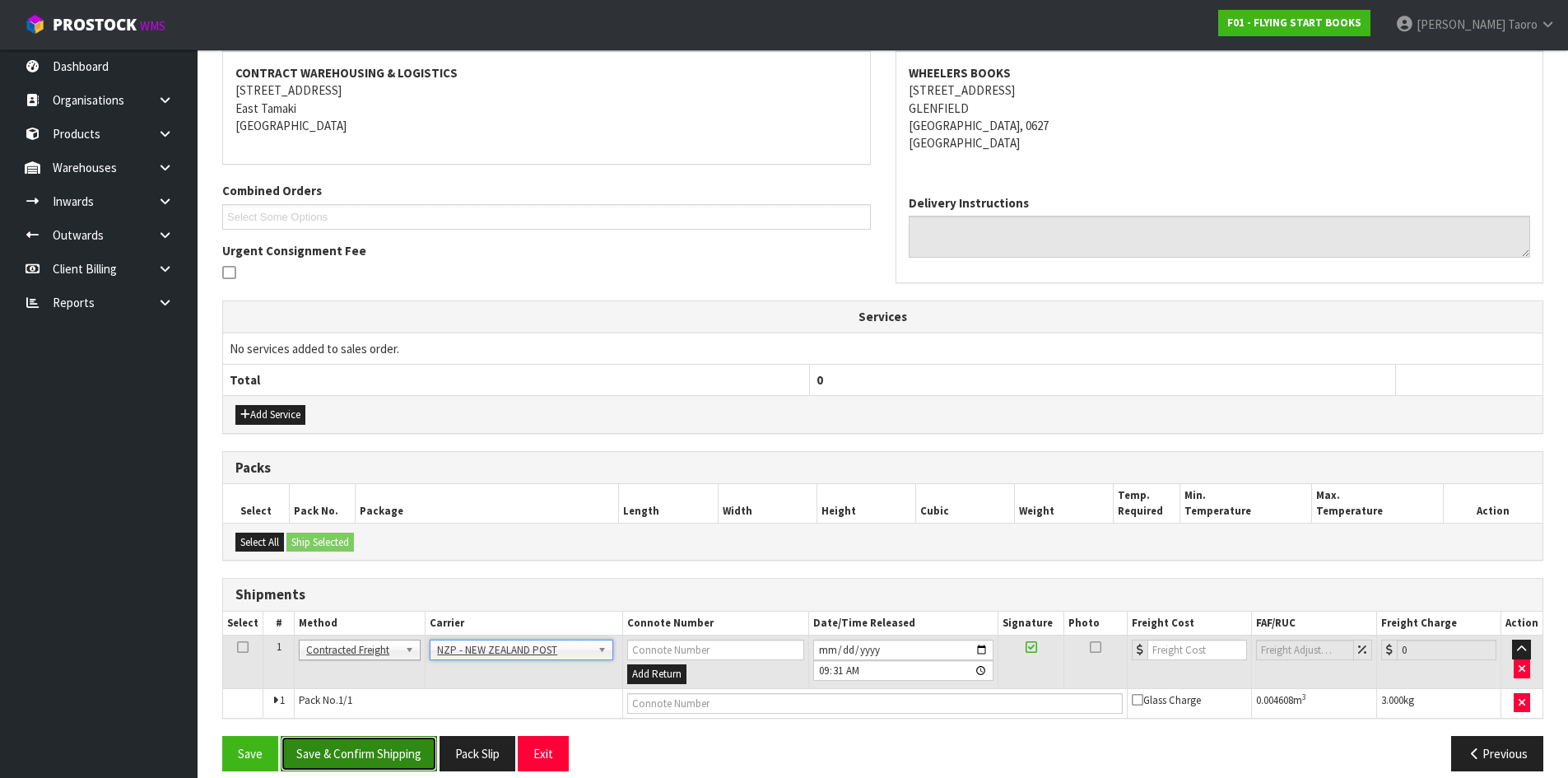
click at [360, 764] on button "Save & Confirm Shipping" at bounding box center [358, 754] width 156 height 35
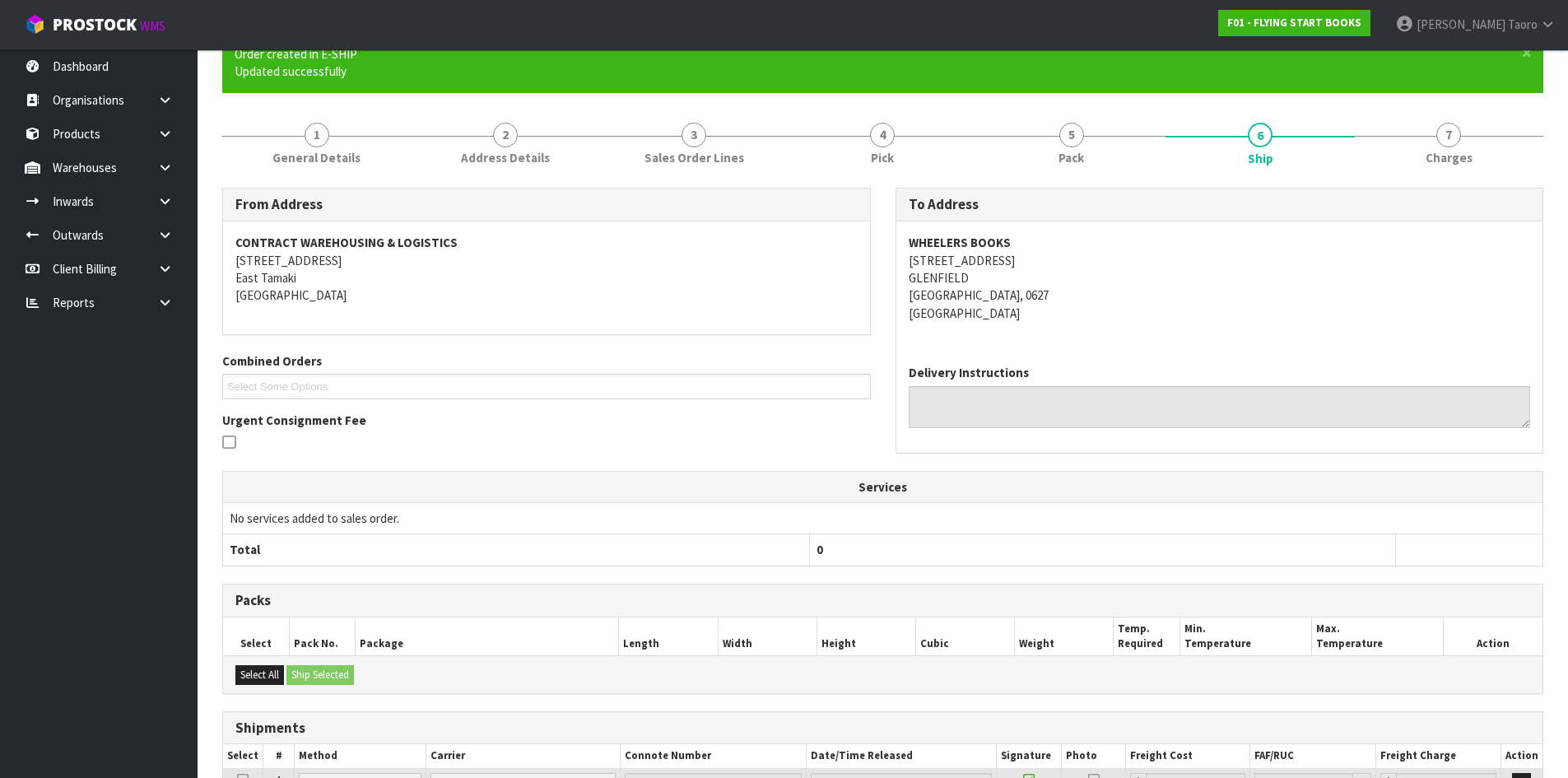
scroll to position [302, 0]
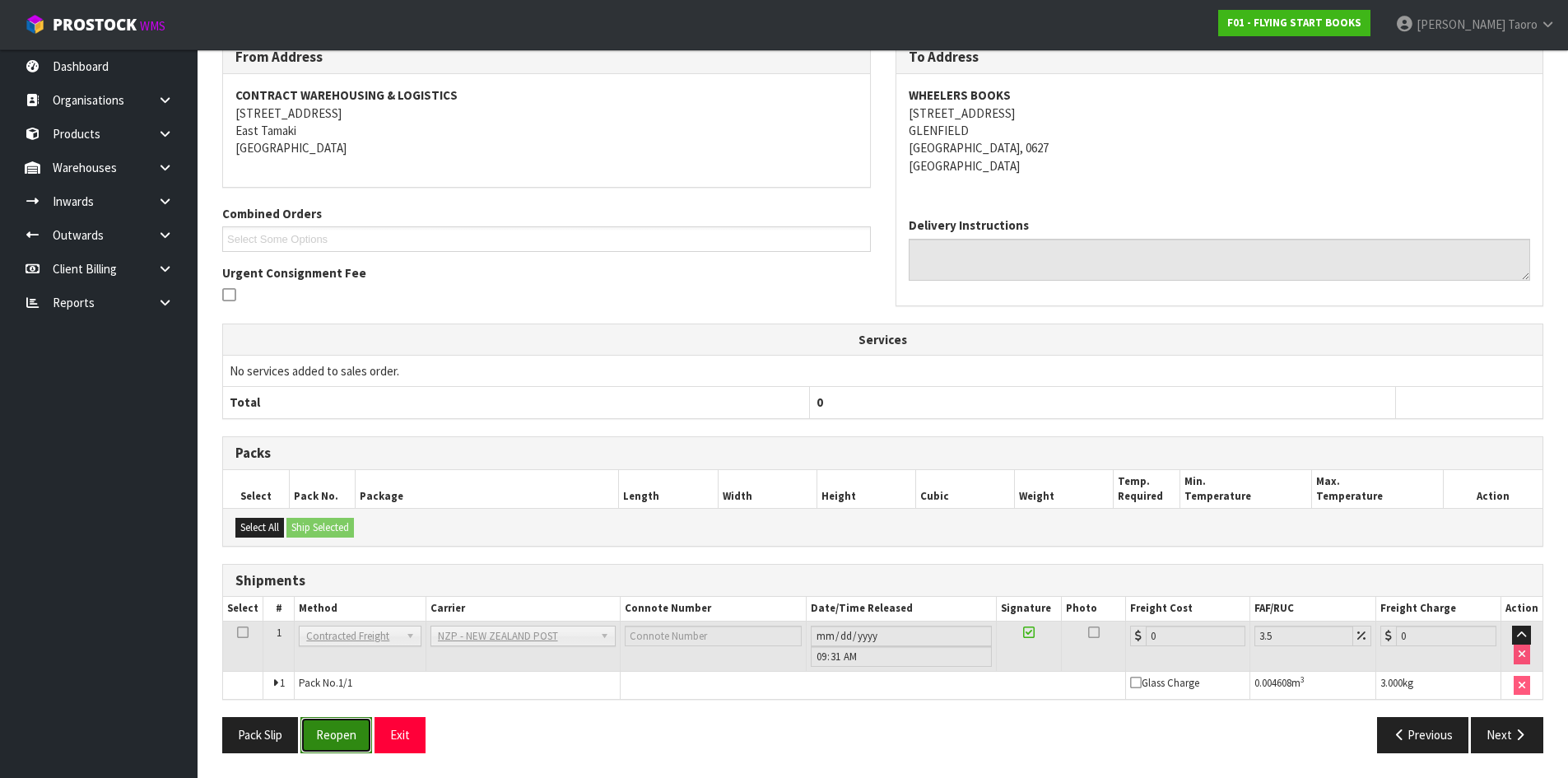
click at [340, 735] on button "Reopen" at bounding box center [336, 735] width 72 height 35
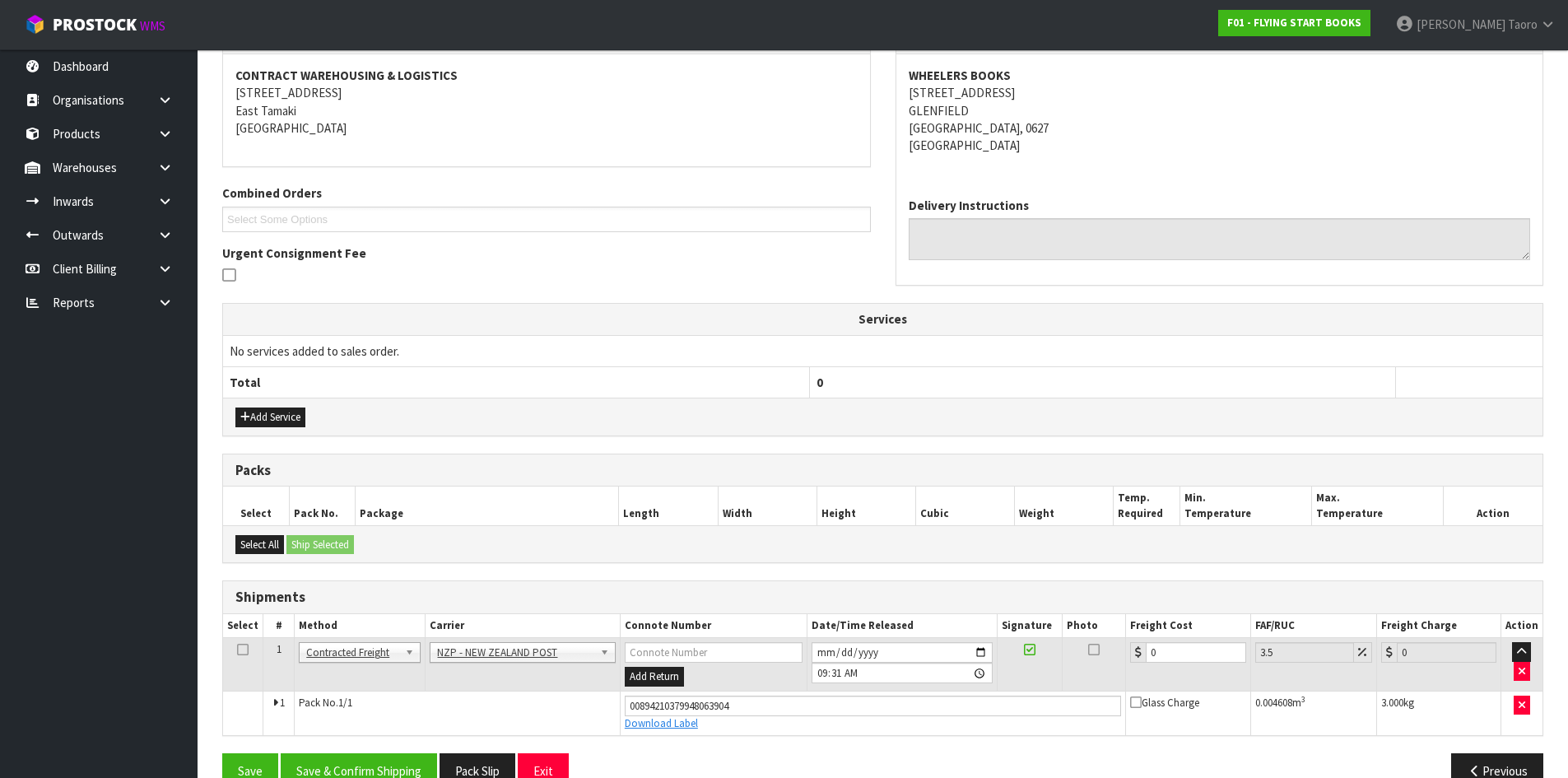
scroll to position [340, 0]
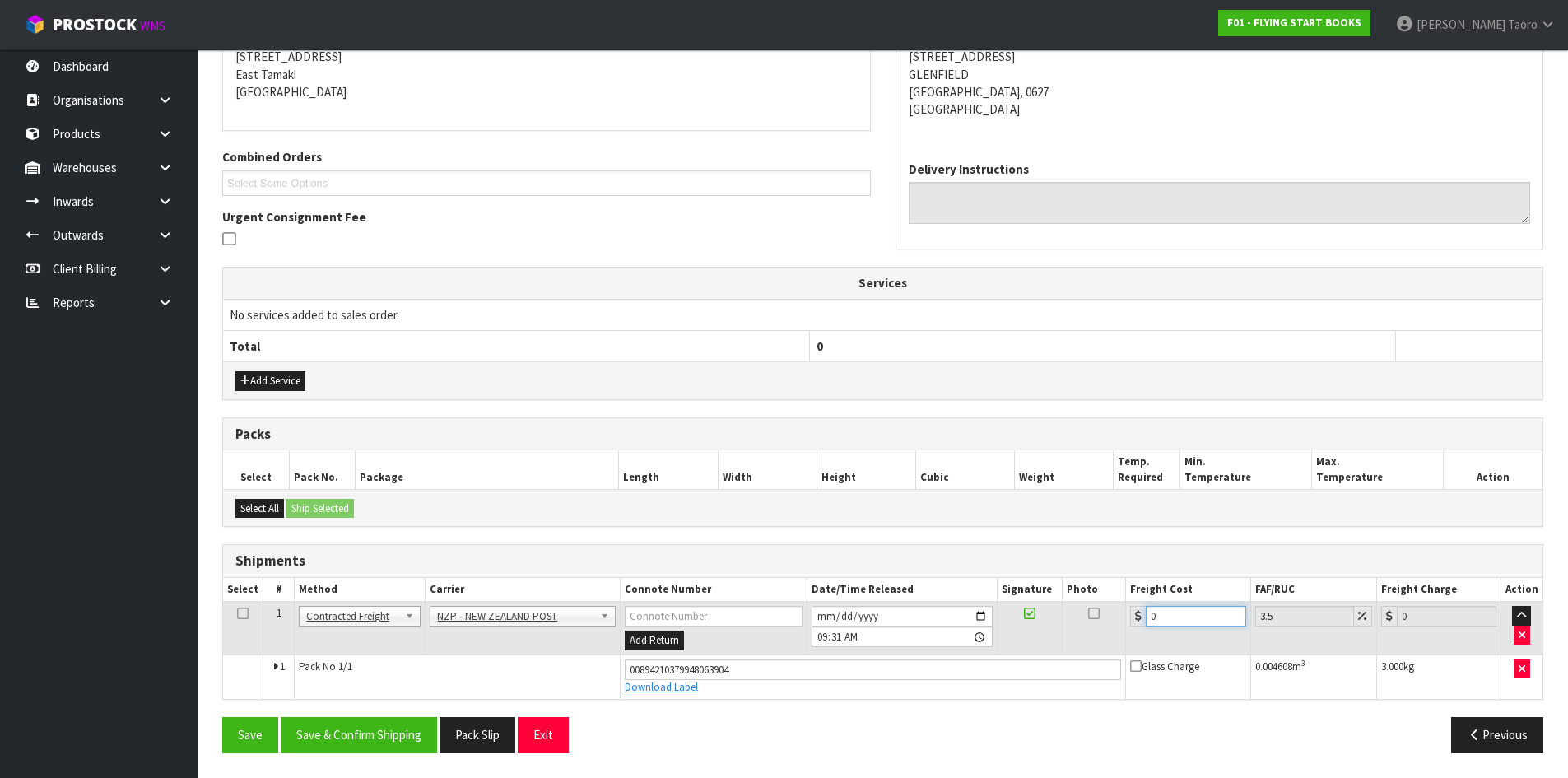
click at [1177, 612] on input "0" at bounding box center [1195, 616] width 100 height 20
type input "4"
type input "4.14"
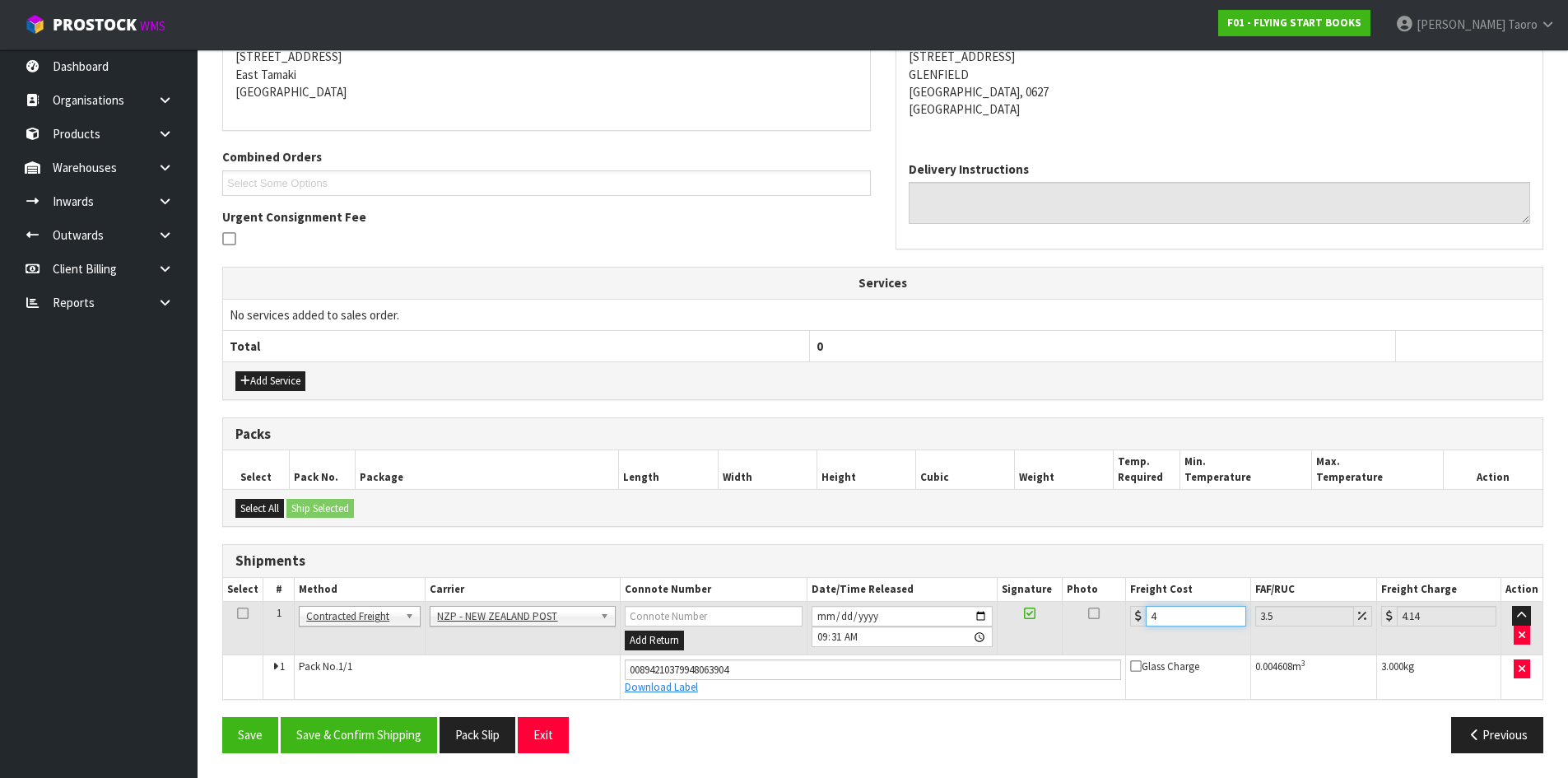
type input "4.3"
type input "4.45"
type input "4.33"
type input "4.48"
type input "4.33"
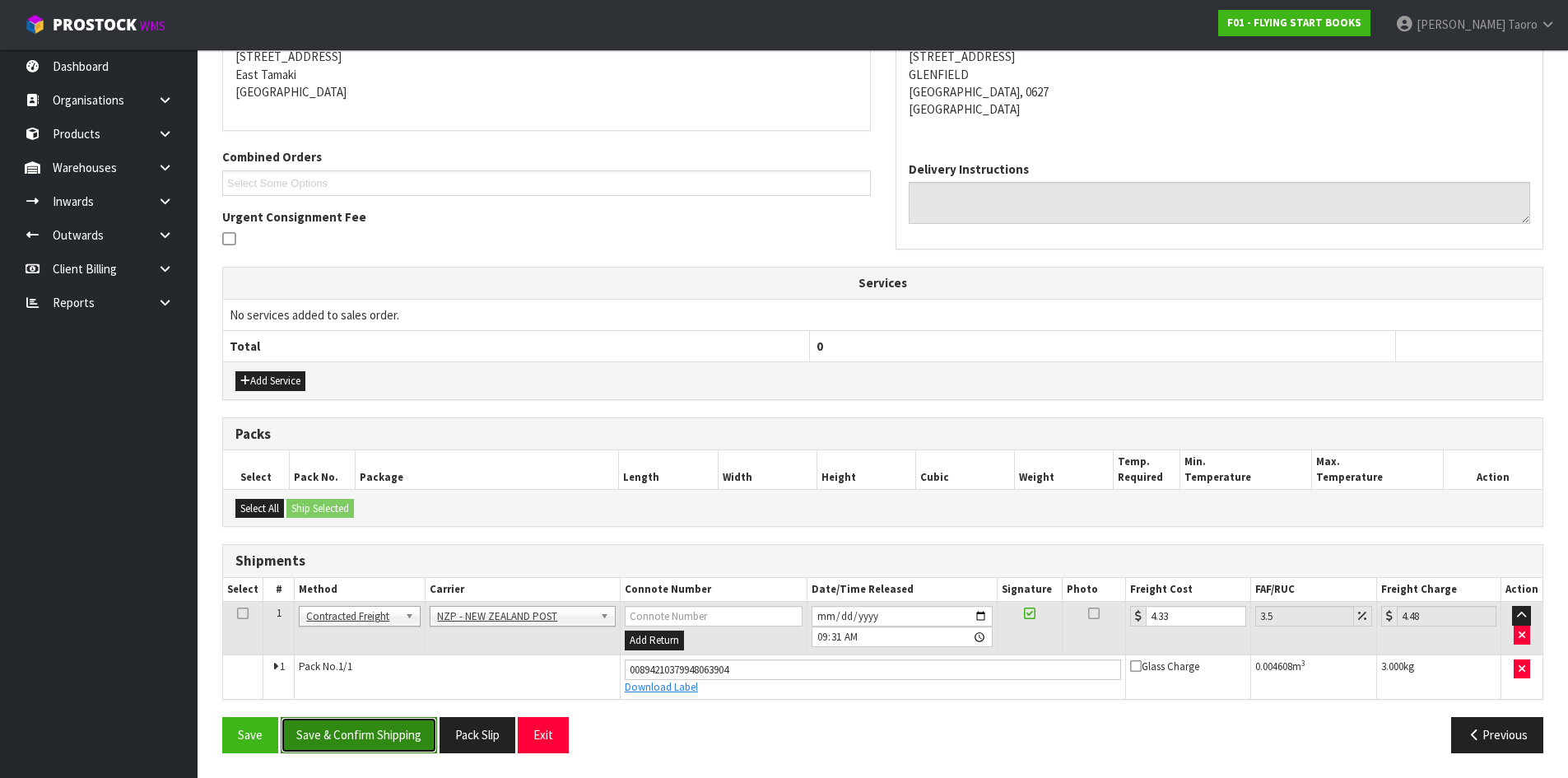
click at [392, 743] on button "Save & Confirm Shipping" at bounding box center [358, 735] width 156 height 35
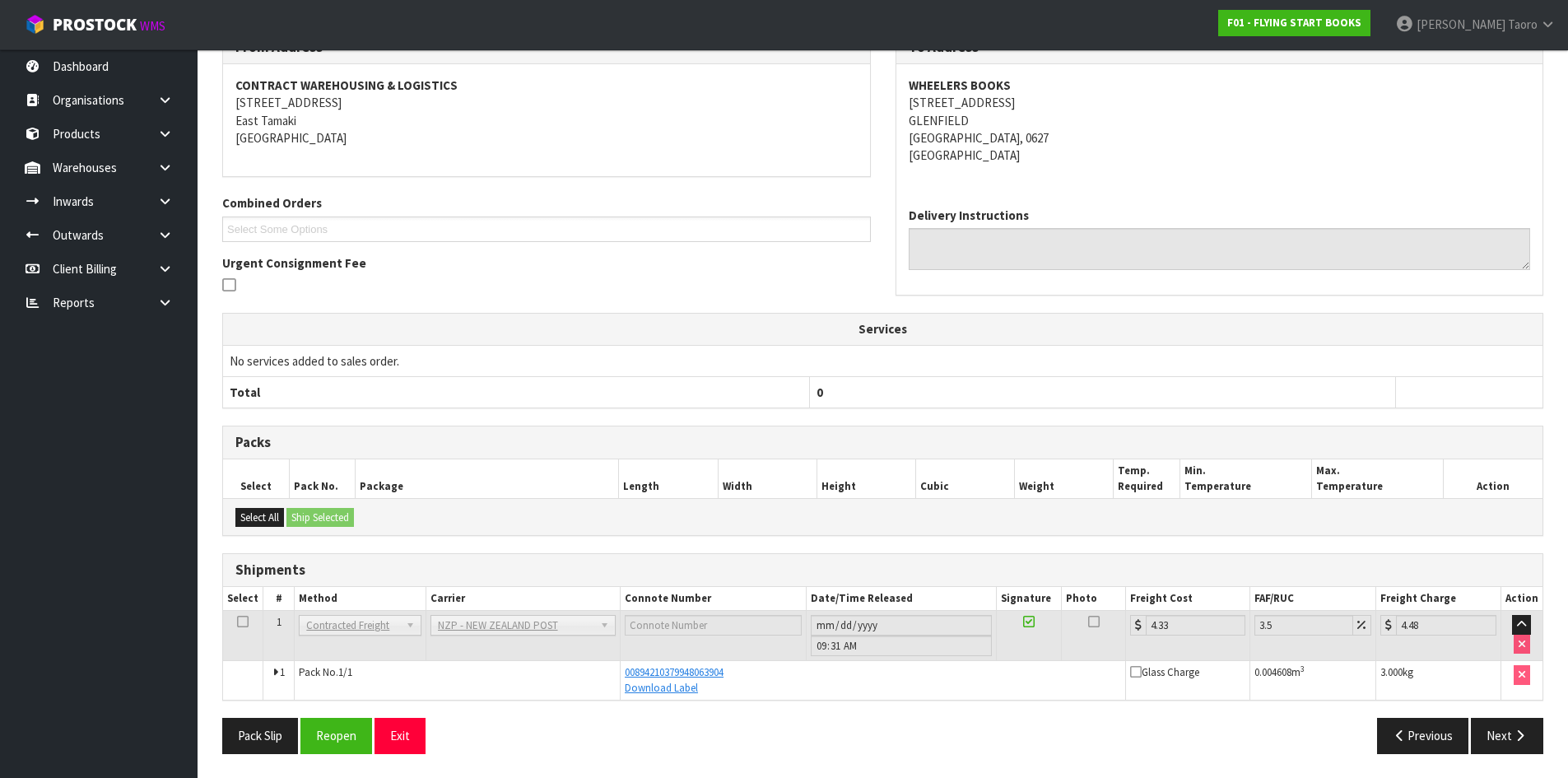
scroll to position [296, 0]
click at [405, 742] on button "Exit" at bounding box center [400, 735] width 51 height 35
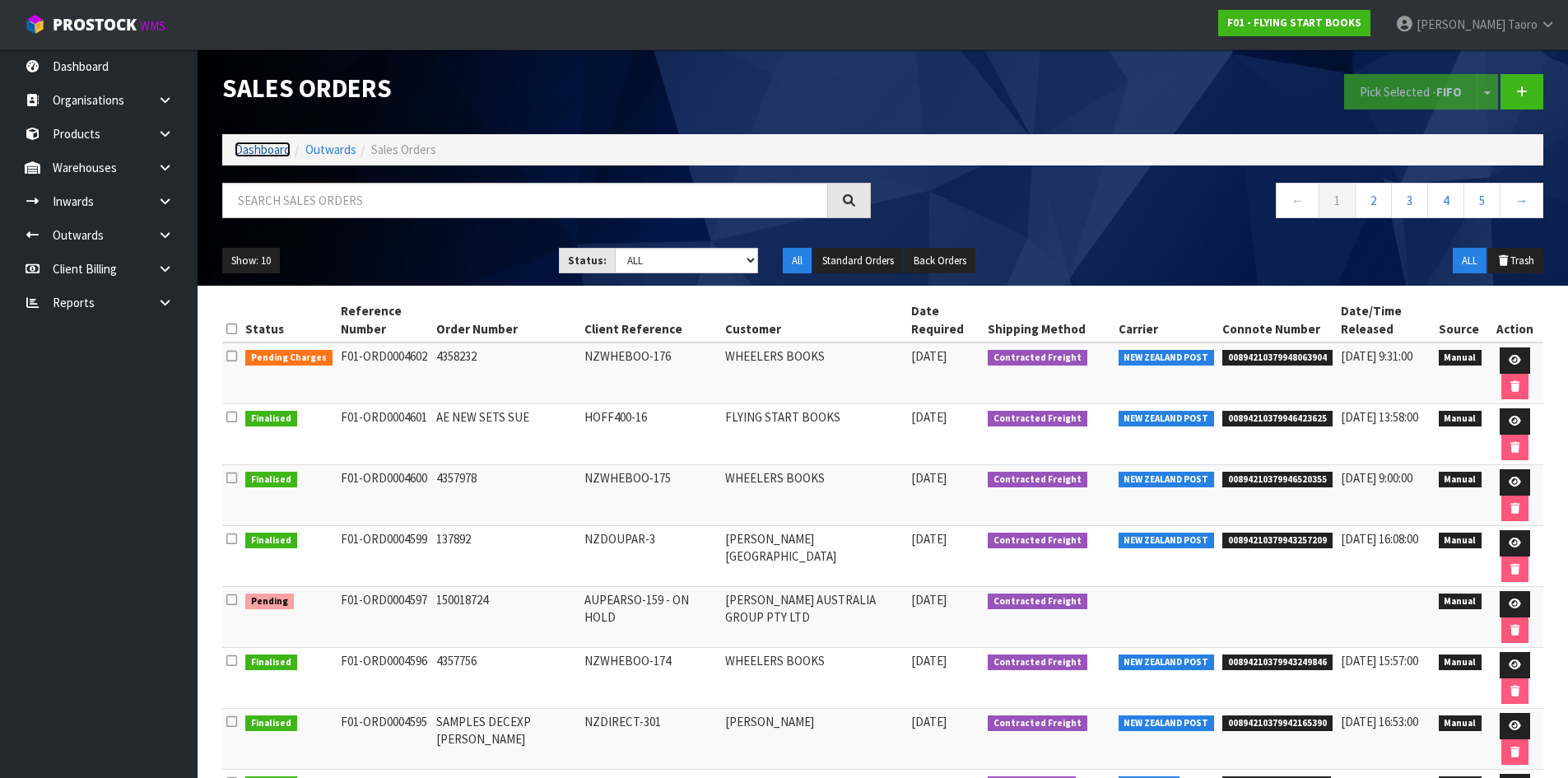
click at [248, 155] on link "Dashboard" at bounding box center [263, 150] width 56 height 16
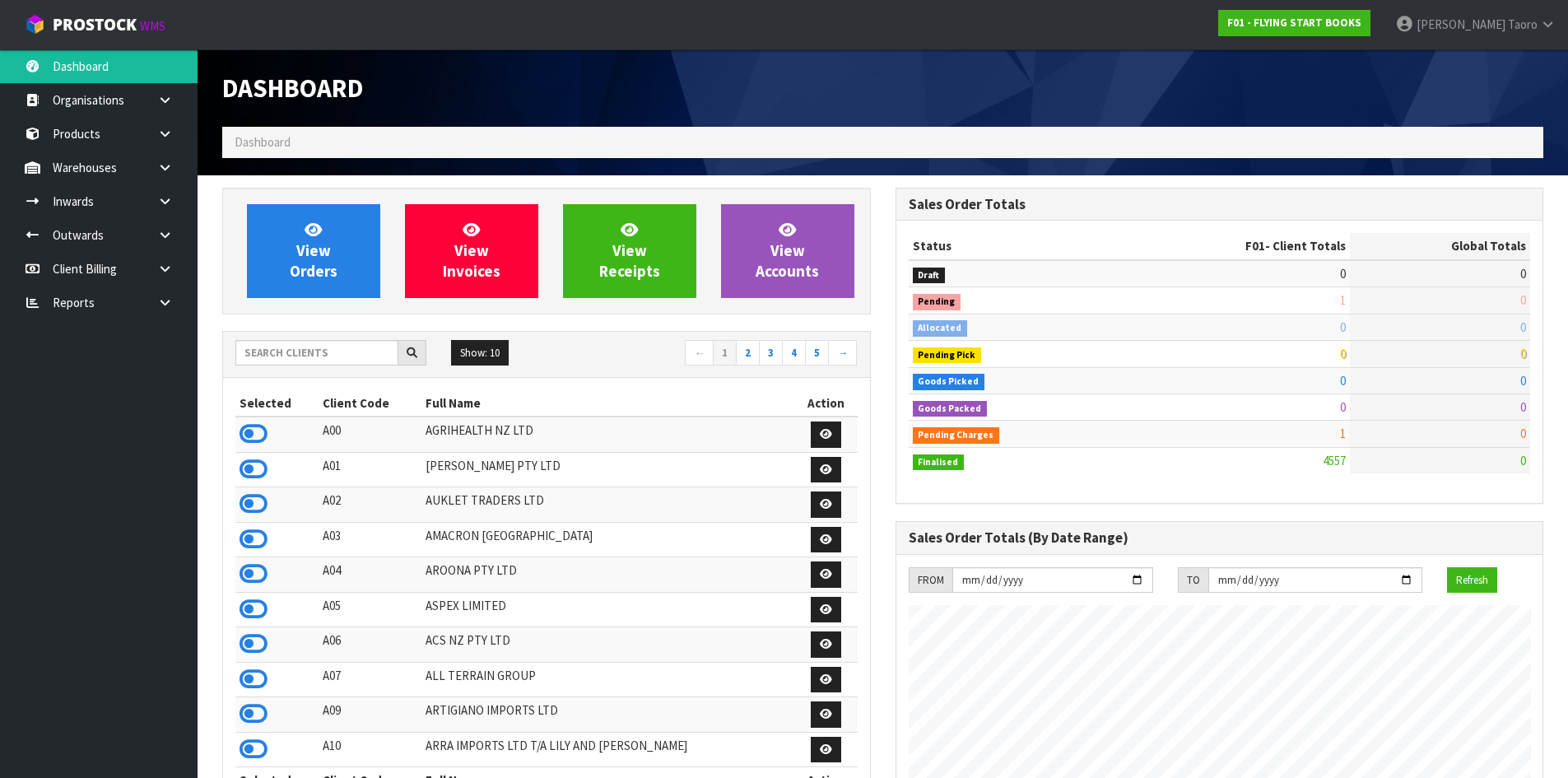
scroll to position [1247, 672]
click at [258, 430] on icon at bounding box center [253, 433] width 28 height 24
